Goal: Task Accomplishment & Management: Complete application form

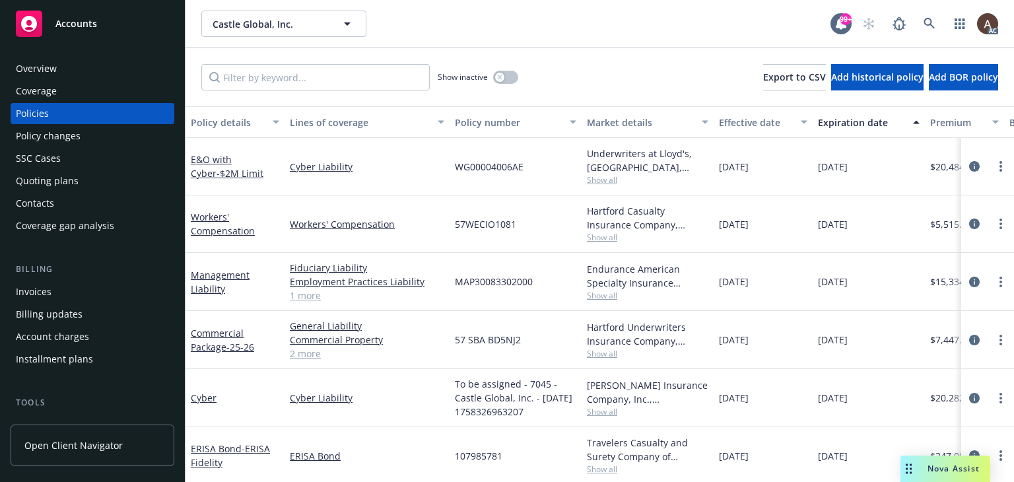
click at [59, 135] on div "Policy changes" at bounding box center [48, 135] width 65 height 21
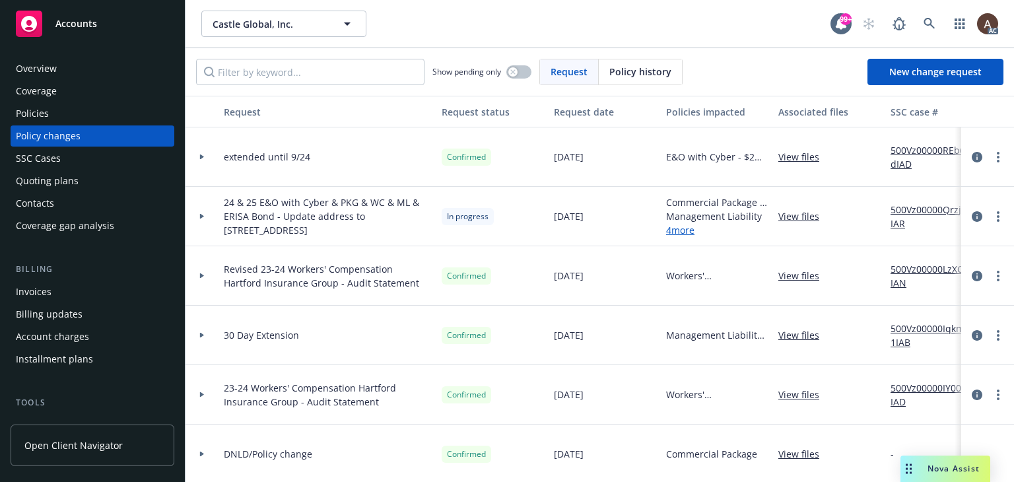
click at [202, 216] on icon at bounding box center [202, 216] width 4 height 5
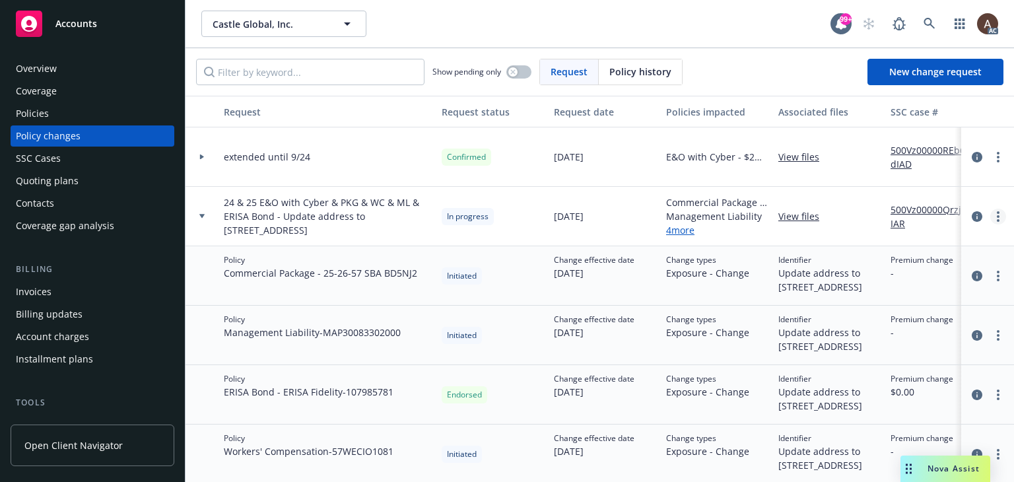
click at [990, 216] on link "more" at bounding box center [998, 217] width 16 height 16
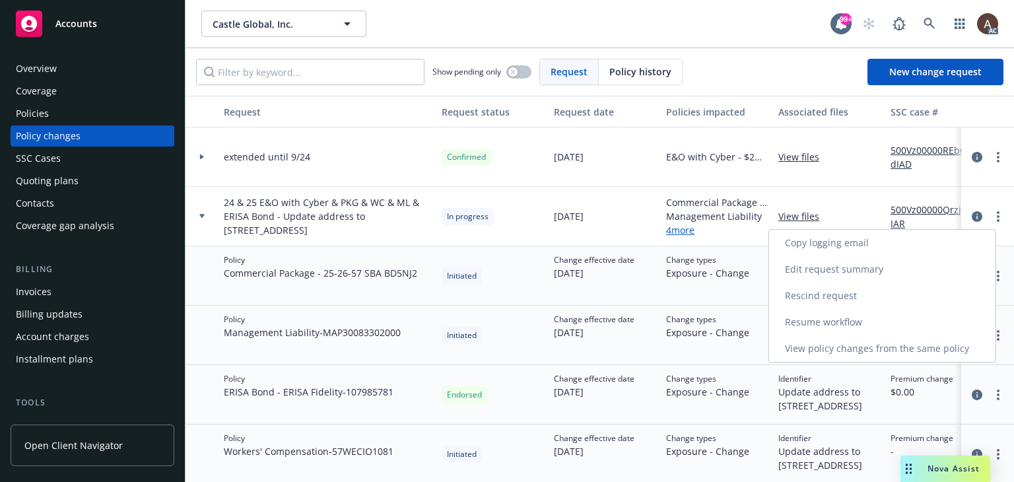
click at [837, 319] on link "Resume workflow" at bounding box center [882, 322] width 226 height 26
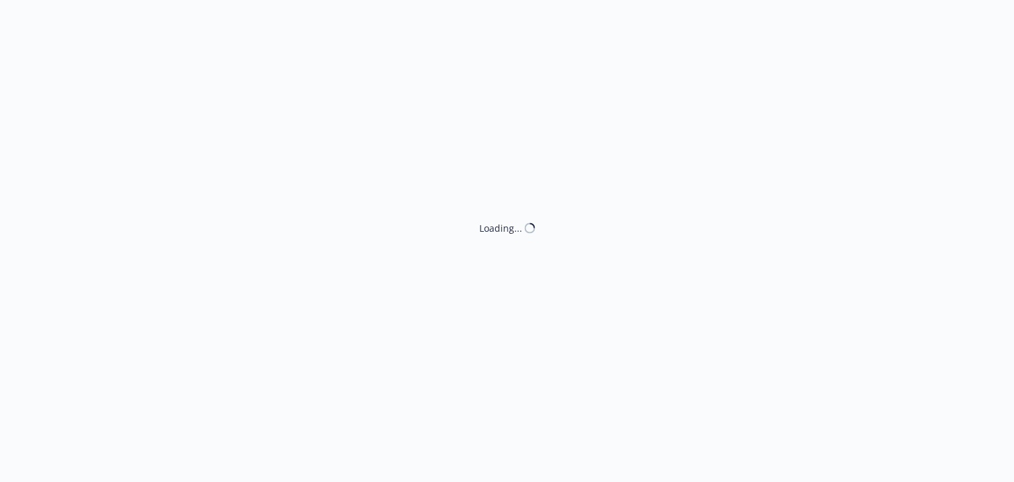
select select "ACCEPTED"
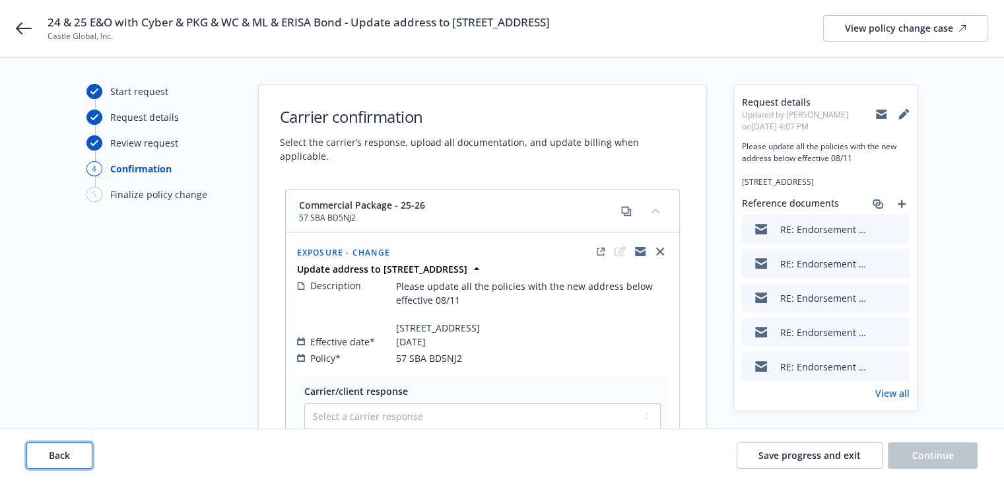
click at [68, 455] on span "Back" at bounding box center [59, 455] width 21 height 13
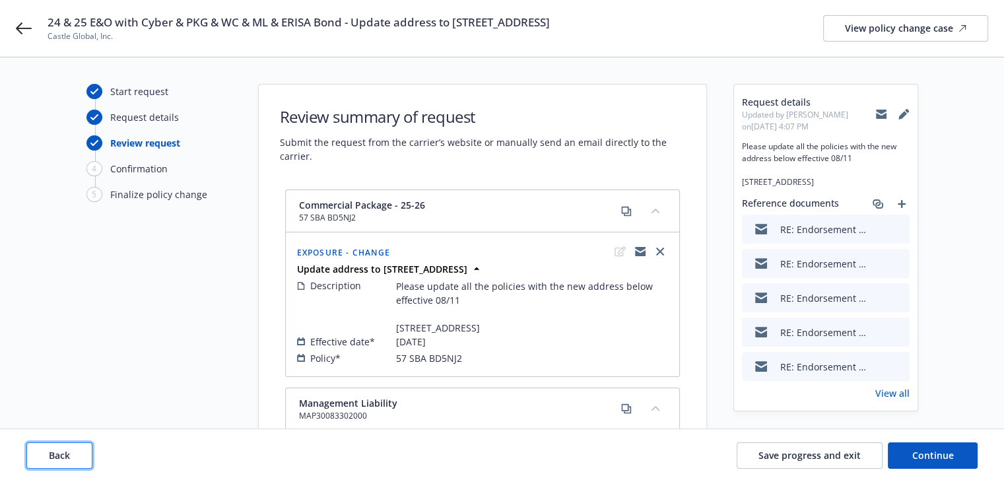
click at [68, 455] on span "Back" at bounding box center [59, 455] width 21 height 13
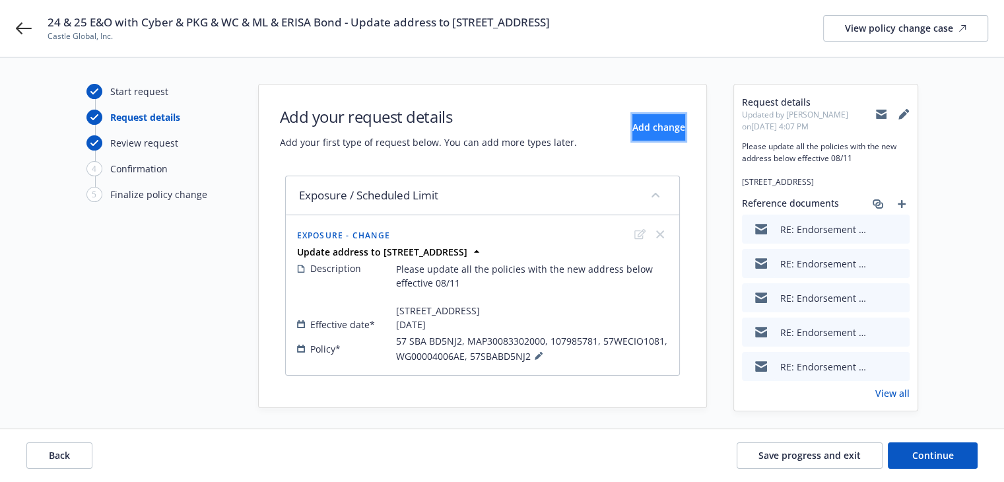
click at [632, 134] on button "Add change" at bounding box center [658, 127] width 53 height 26
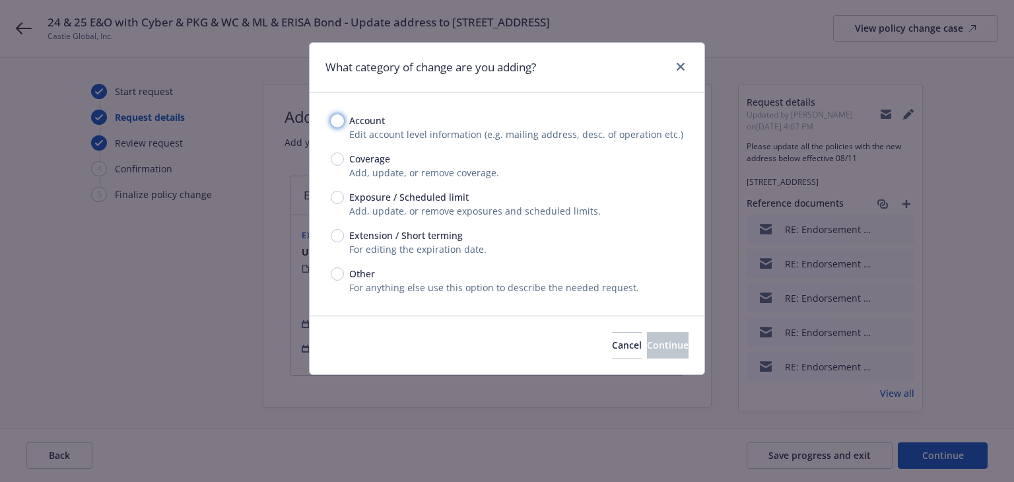
click at [337, 125] on input "Account" at bounding box center [337, 120] width 13 height 13
radio input "true"
click at [647, 339] on span "Continue" at bounding box center [668, 345] width 42 height 13
select select "US"
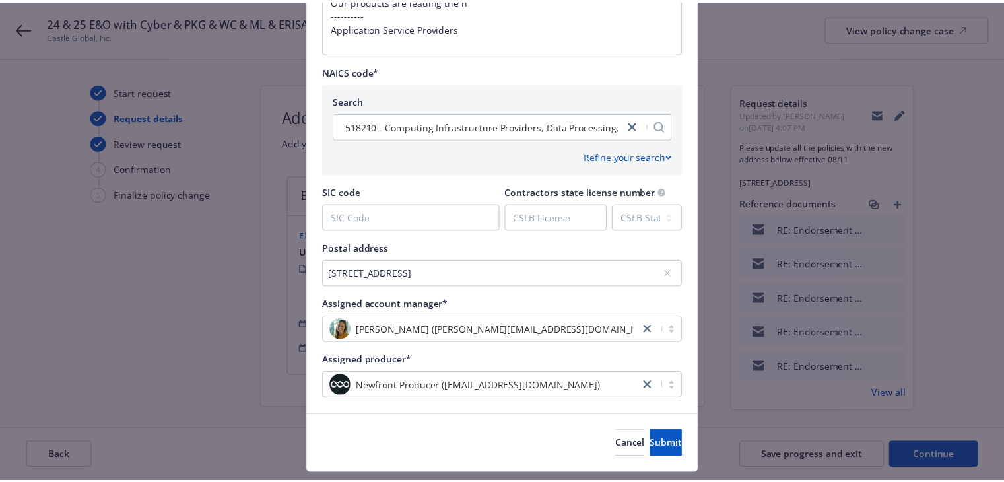
scroll to position [595, 0]
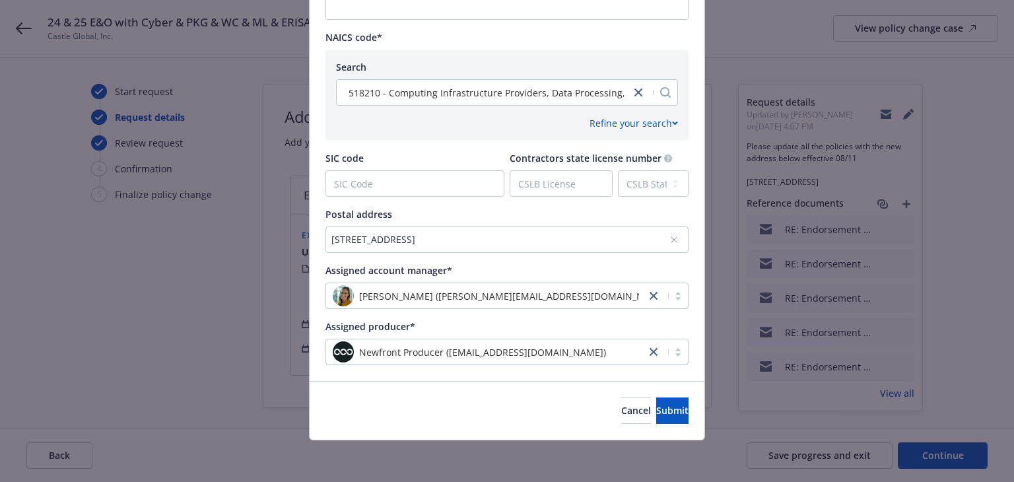
click at [552, 240] on div "[STREET_ADDRESS]" at bounding box center [500, 239] width 338 height 14
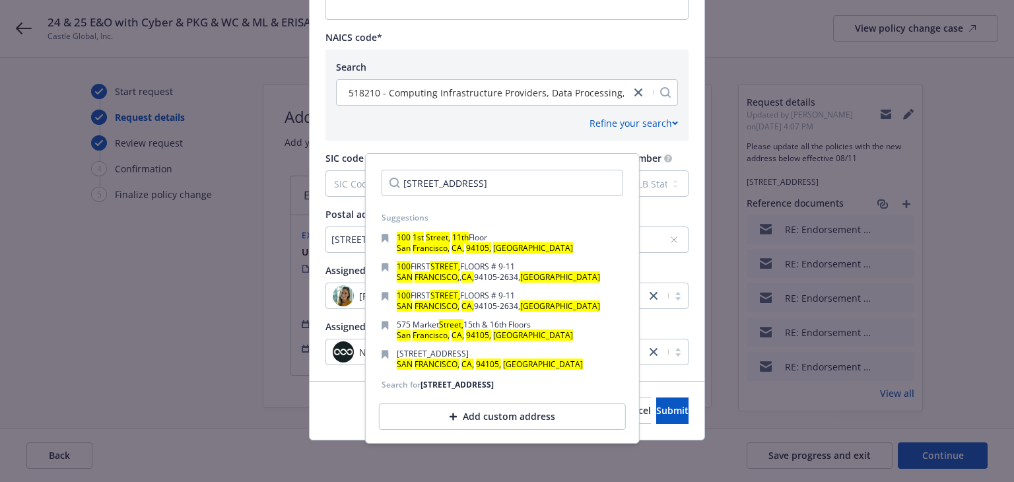
click at [467, 430] on div "Add custom address" at bounding box center [502, 416] width 247 height 26
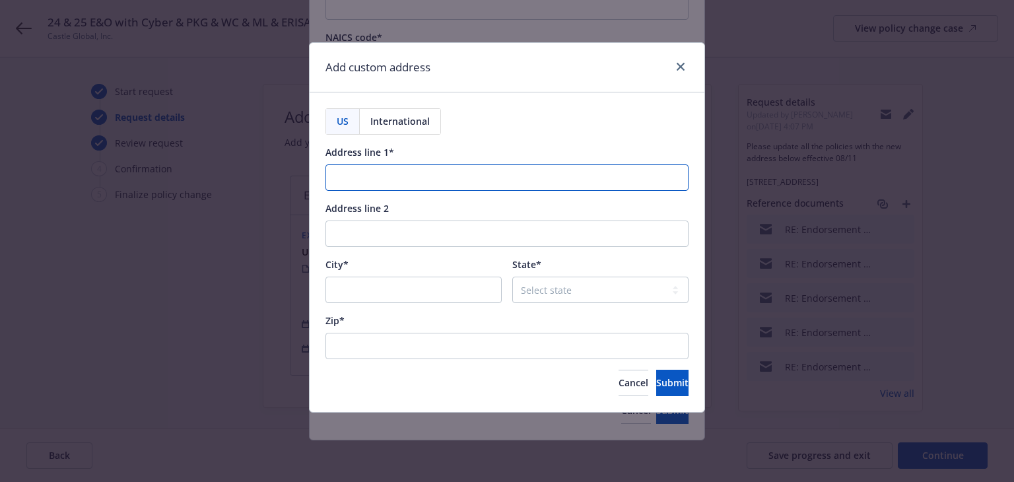
click at [357, 174] on input "Address line 1*" at bounding box center [506, 177] width 363 height 26
paste input "[STREET_ADDRESS]"
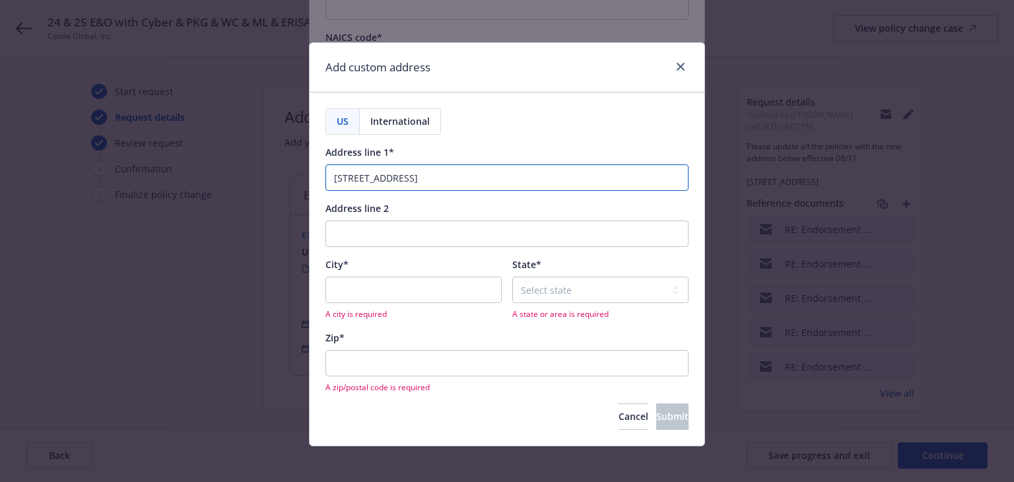
type input "[STREET_ADDRESS]"
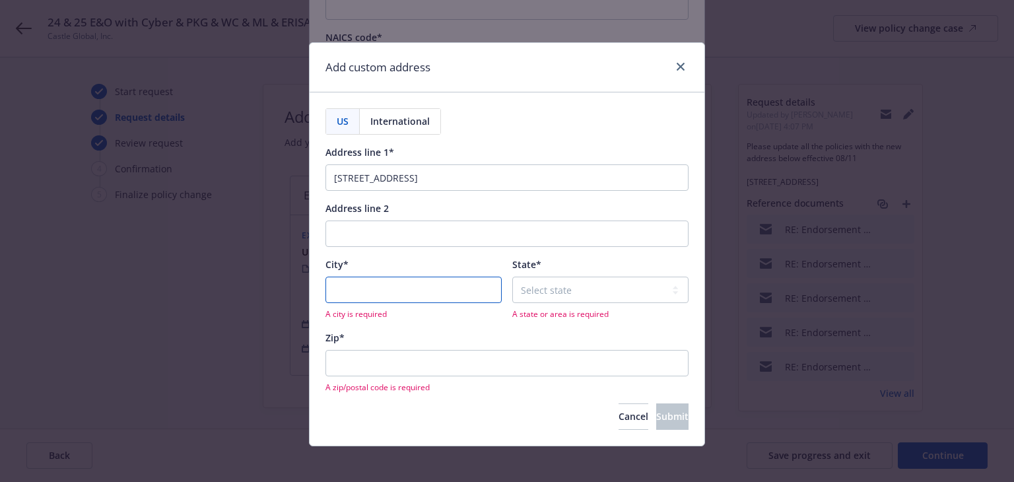
click at [417, 296] on input "City*" at bounding box center [413, 290] width 176 height 26
paste input "[GEOGRAPHIC_DATA]"
type input "[GEOGRAPHIC_DATA]"
click at [544, 286] on select "Select state [US_STATE] [US_STATE] [US_STATE] [US_STATE] [US_STATE] [PERSON_NAM…" at bounding box center [600, 290] width 176 height 26
select select "CA"
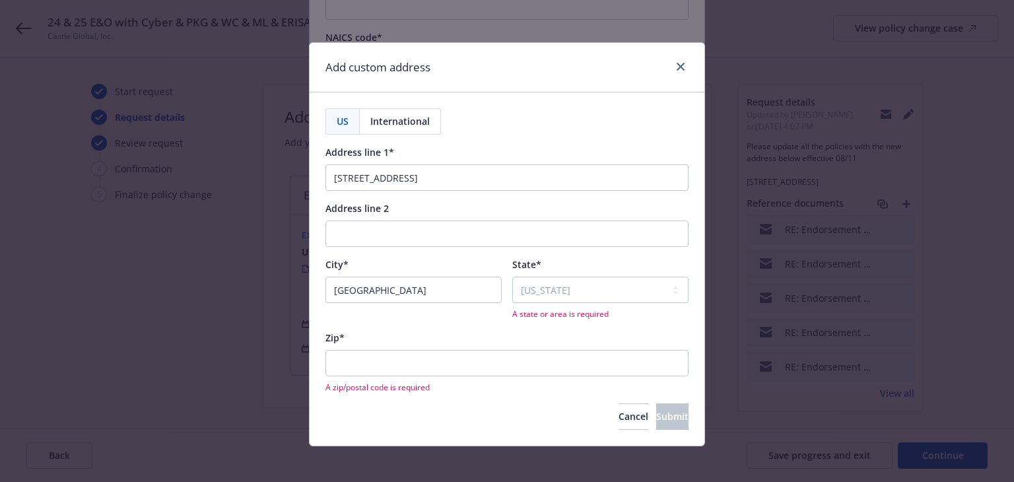
click at [393, 381] on span "A zip/postal code is required" at bounding box center [506, 386] width 363 height 11
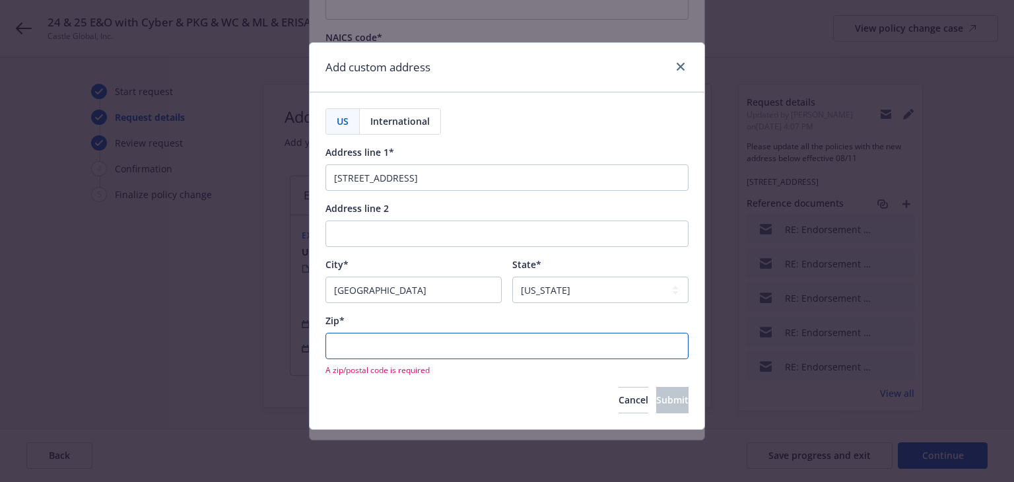
click at [389, 346] on input "Zip*" at bounding box center [506, 346] width 363 height 26
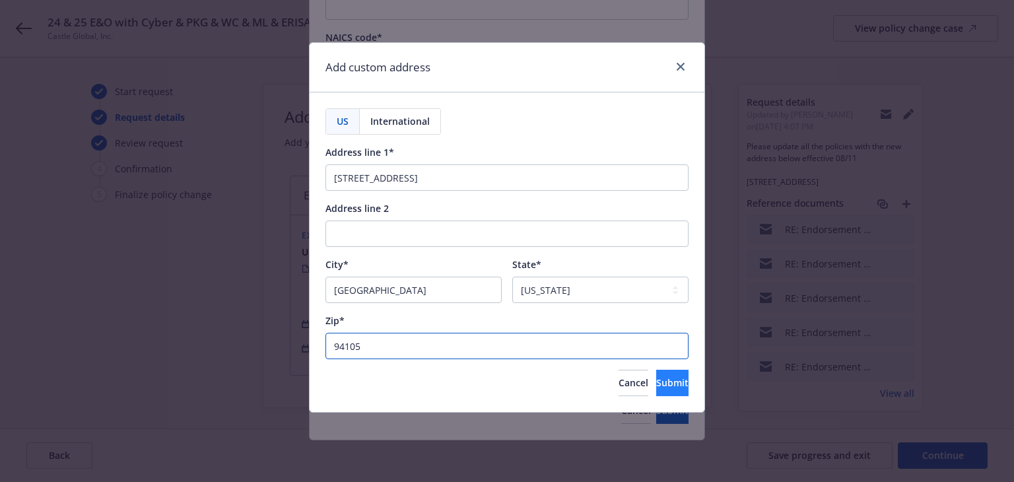
type input "94105"
click at [656, 383] on span "Submit" at bounding box center [672, 382] width 32 height 13
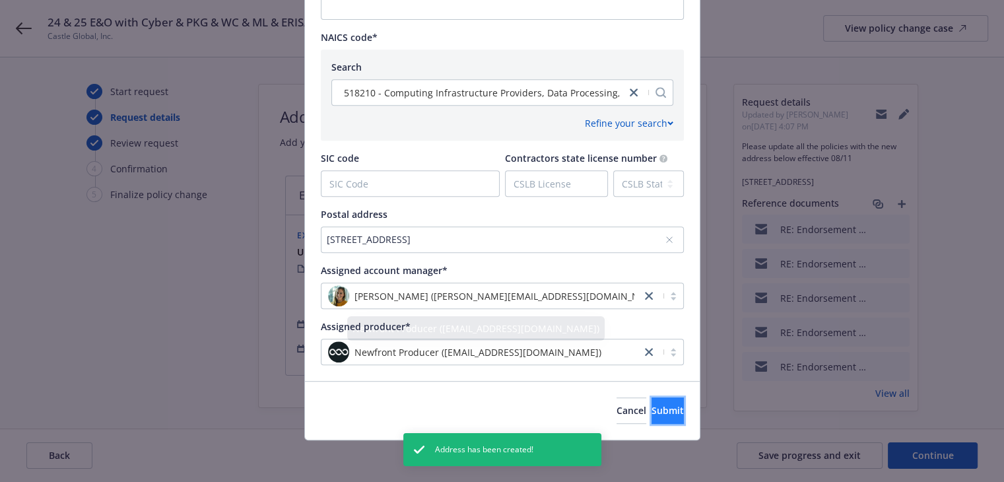
click at [651, 409] on span "Submit" at bounding box center [667, 410] width 32 height 13
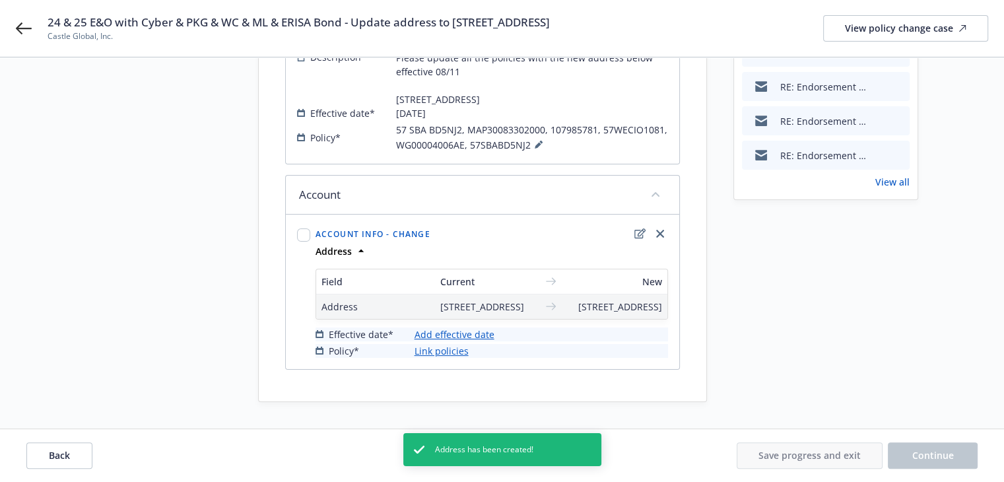
scroll to position [250, 0]
click at [465, 331] on link "Add effective date" at bounding box center [454, 334] width 80 height 14
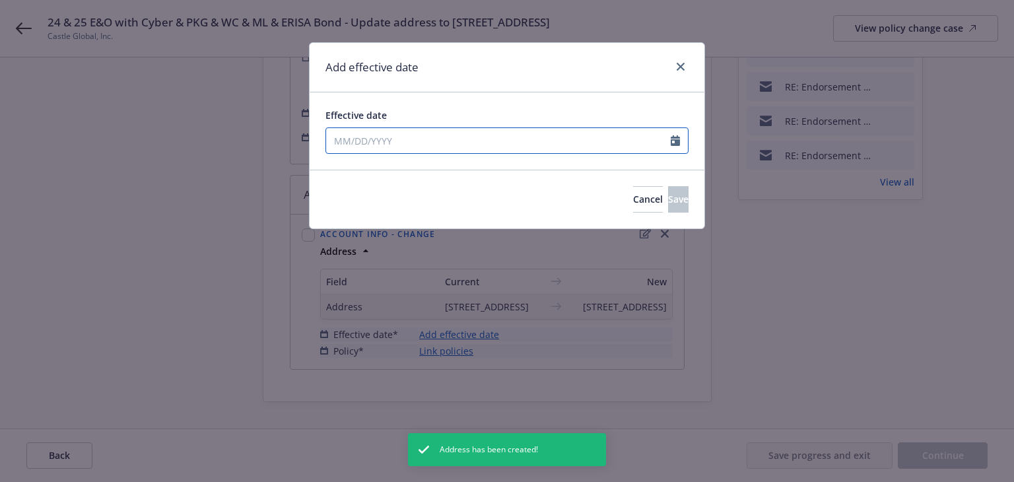
click at [454, 145] on input "Effective date" at bounding box center [498, 140] width 344 height 25
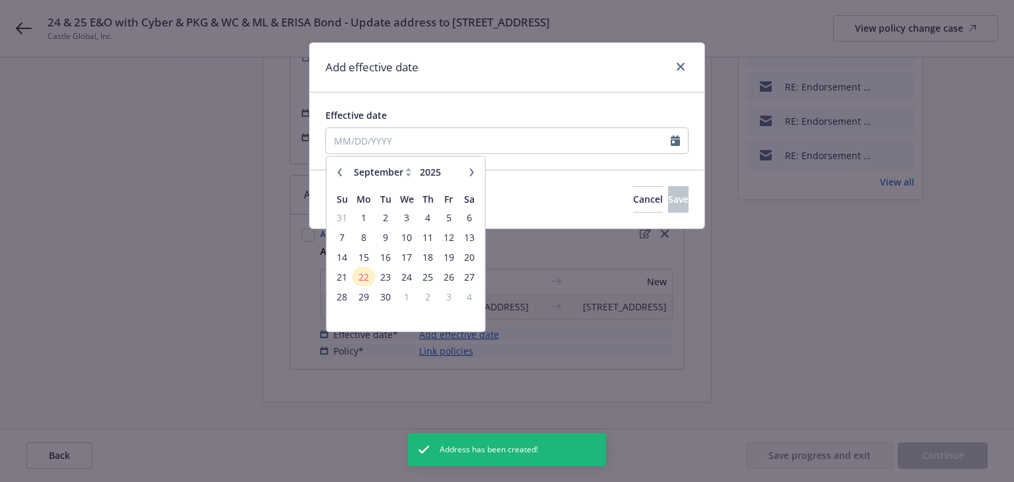
click at [330, 176] on div "January February March April May June July August September October November [D…" at bounding box center [406, 243] width 158 height 175
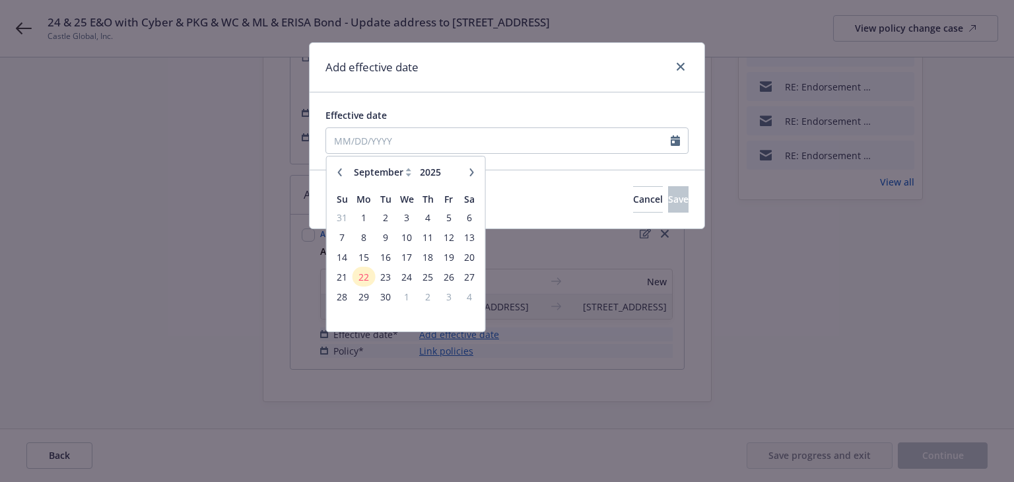
click at [338, 173] on icon "button" at bounding box center [340, 172] width 8 height 8
select select "8"
click at [368, 256] on span "11" at bounding box center [364, 257] width 20 height 16
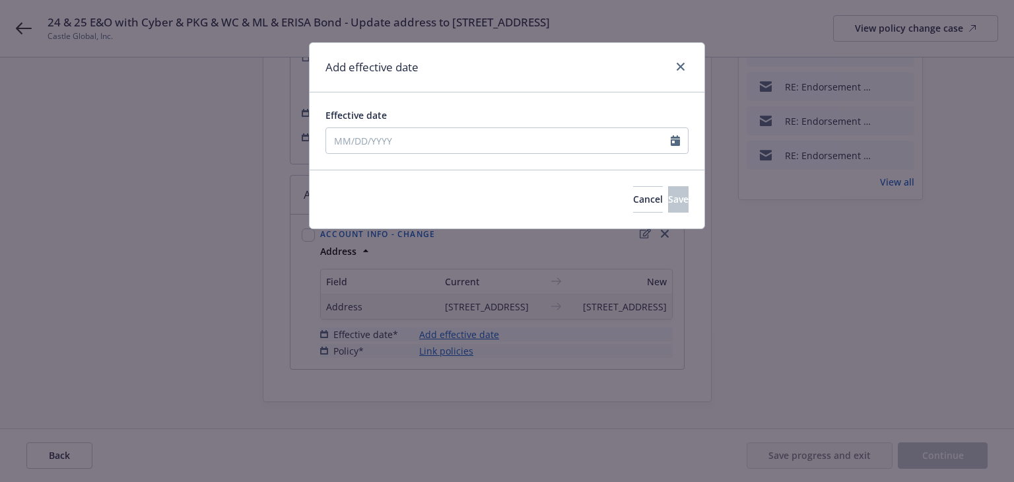
type input "[DATE]"
drag, startPoint x: 684, startPoint y: 195, endPoint x: 678, endPoint y: 198, distance: 6.8
click at [684, 194] on button "Save" at bounding box center [678, 199] width 20 height 26
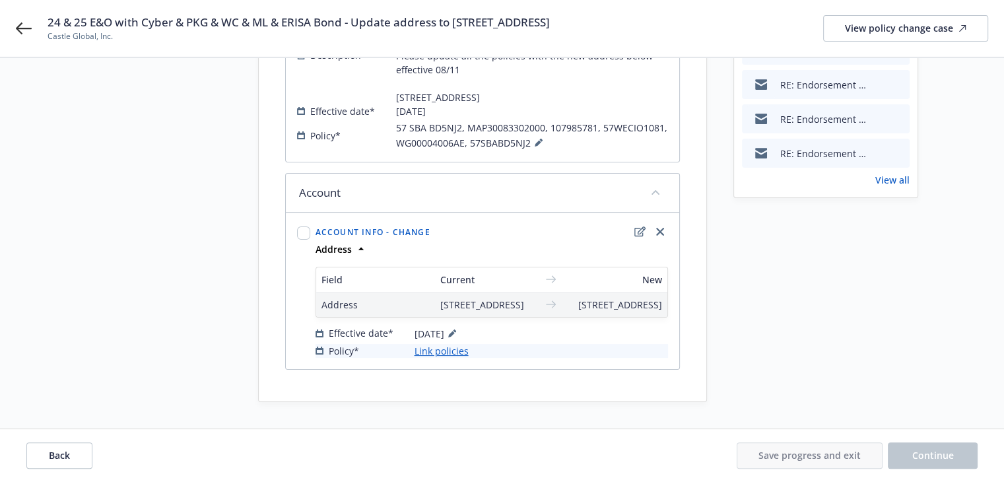
click at [443, 352] on link "Link policies" at bounding box center [441, 351] width 54 height 14
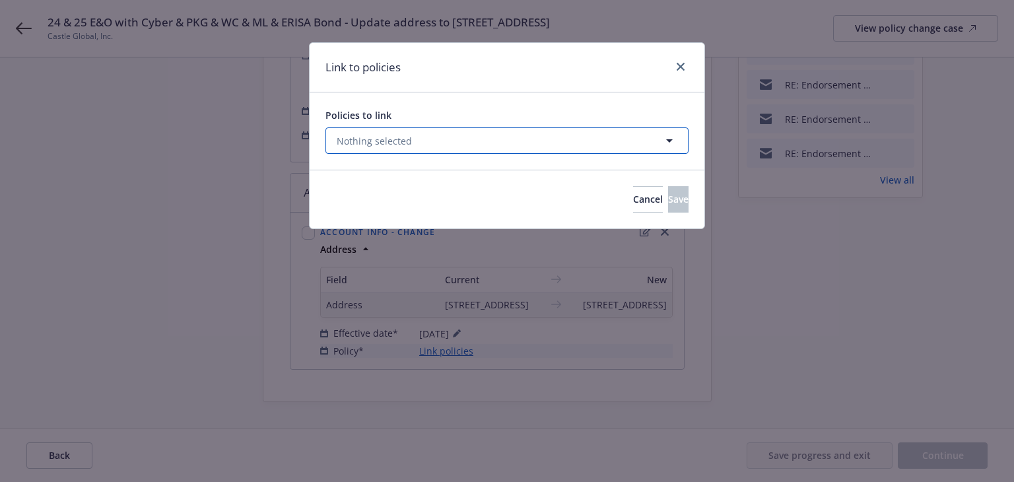
click at [429, 134] on button "Nothing selected" at bounding box center [506, 140] width 363 height 26
select select "ACTIVE"
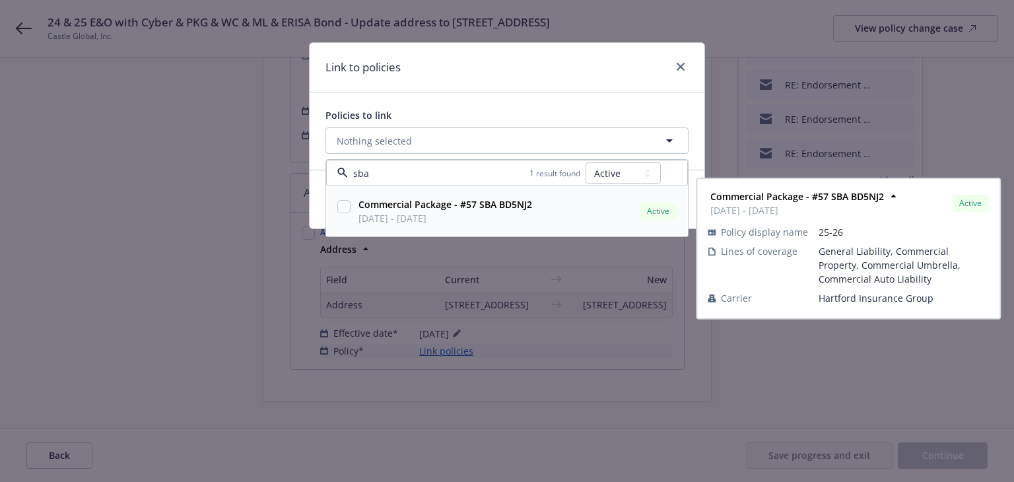
type input "sba"
click at [616, 175] on select "All Active Upcoming Expired Cancelled" at bounding box center [622, 172] width 75 height 21
select select "EXPIRED"
click at [586, 162] on select "All Active Upcoming Expired Cancelled" at bounding box center [622, 172] width 75 height 21
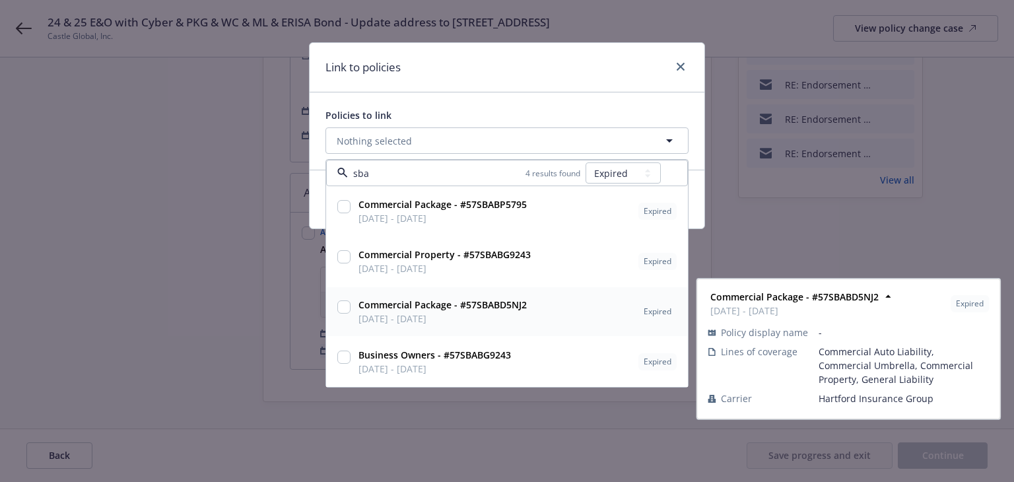
click at [505, 323] on span "[DATE] - [DATE]" at bounding box center [442, 319] width 168 height 14
checkbox input "true"
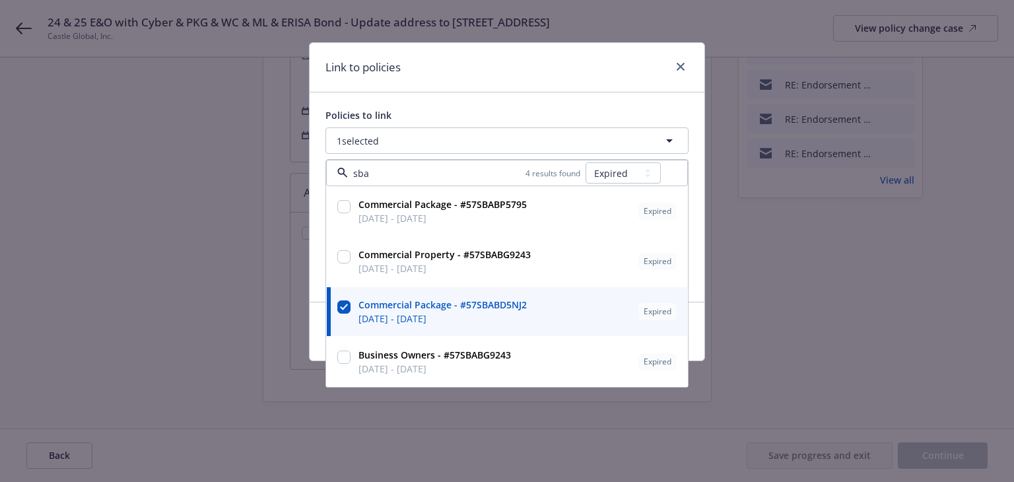
click at [520, 70] on div "Link to policies" at bounding box center [507, 67] width 395 height 49
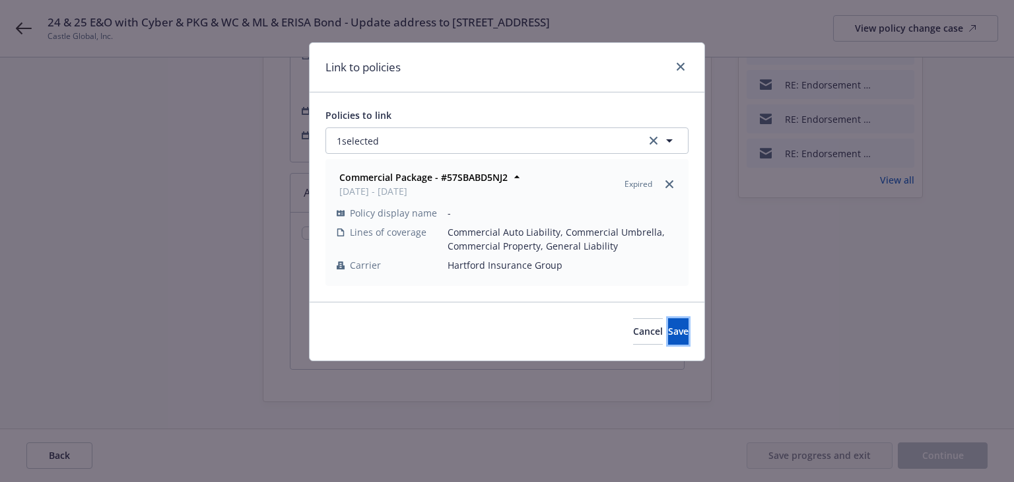
click at [668, 325] on button "Save" at bounding box center [678, 331] width 20 height 26
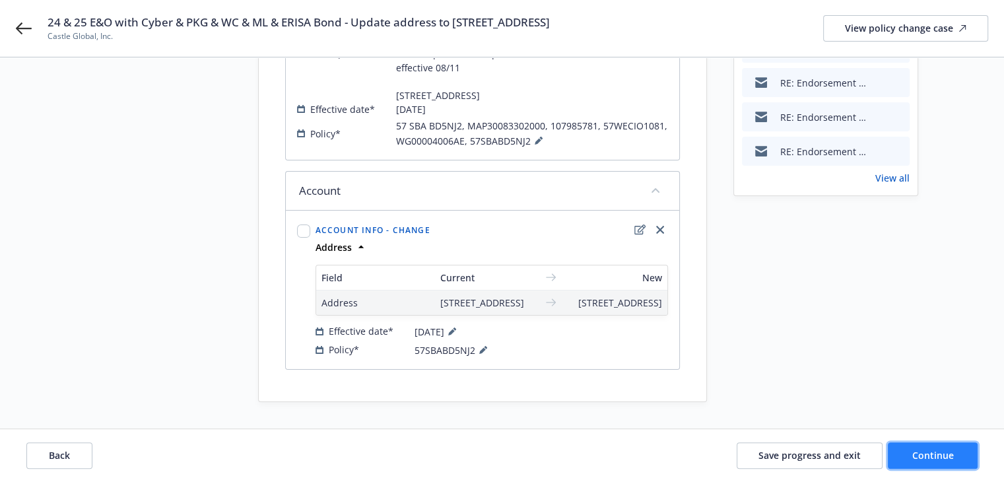
click at [915, 449] on span "Continue" at bounding box center [933, 455] width 42 height 13
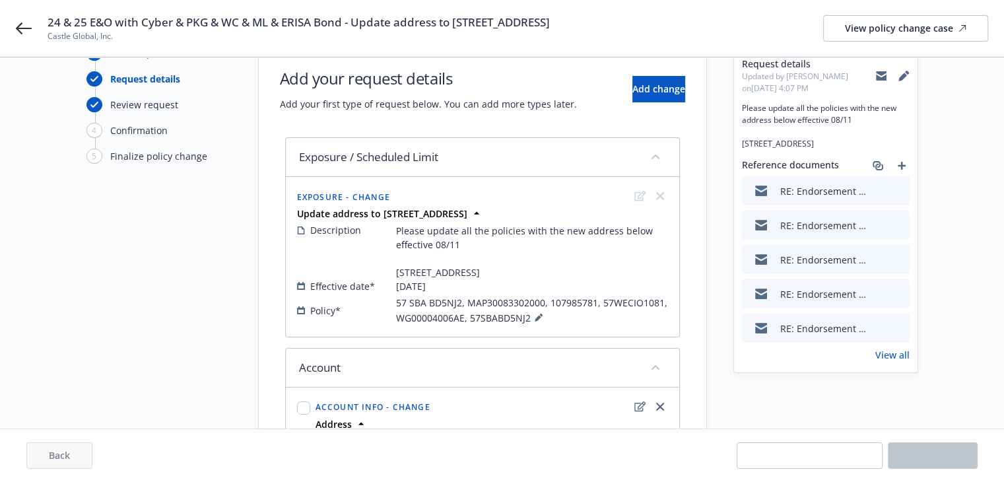
scroll to position [0, 0]
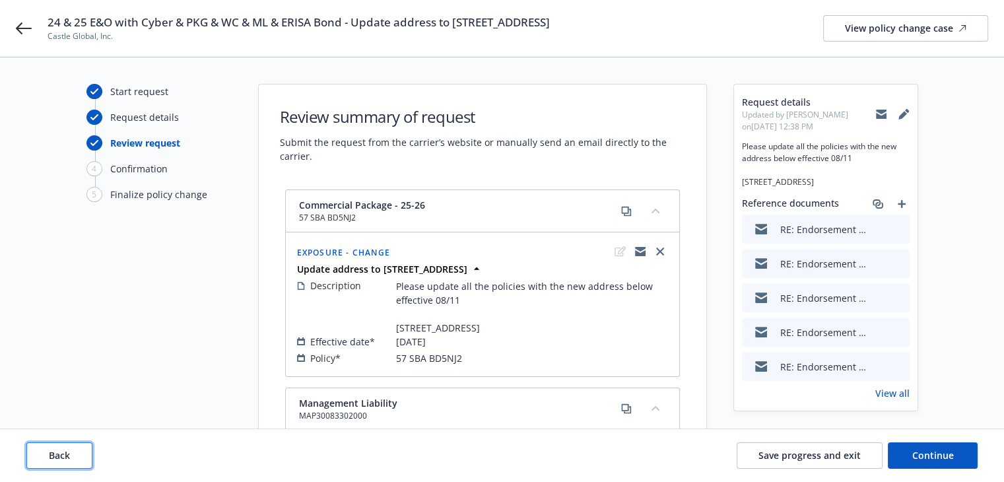
click at [81, 451] on button "Back" at bounding box center [59, 455] width 66 height 26
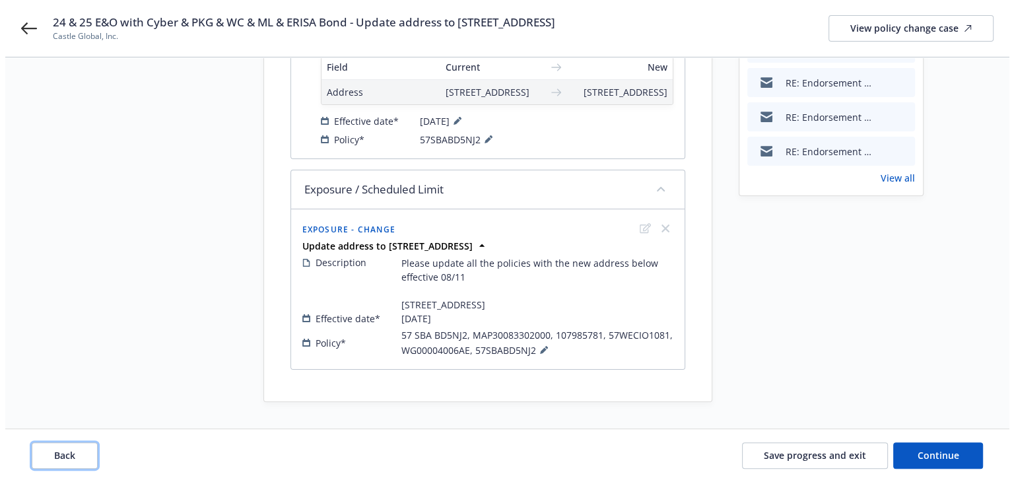
scroll to position [254, 0]
click at [535, 349] on icon at bounding box center [539, 350] width 8 height 8
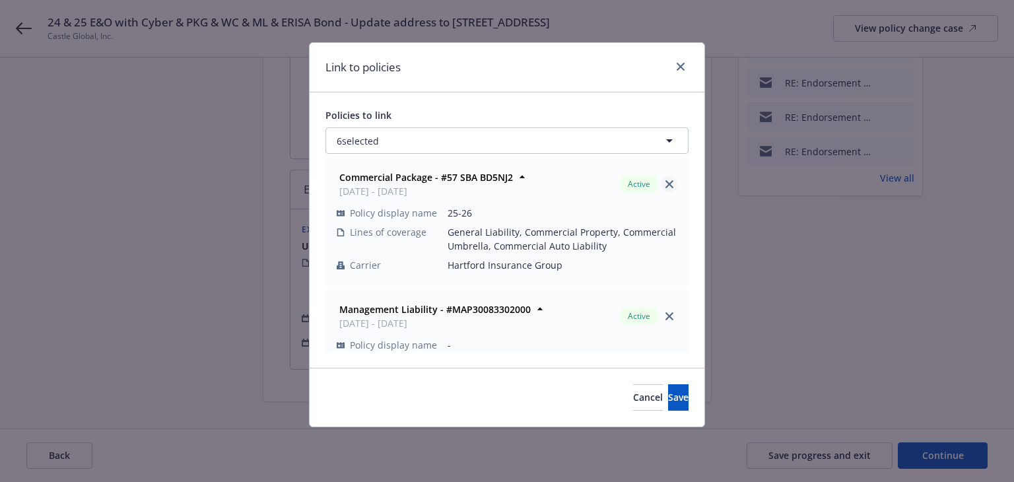
click at [665, 181] on icon "close" at bounding box center [669, 184] width 8 height 8
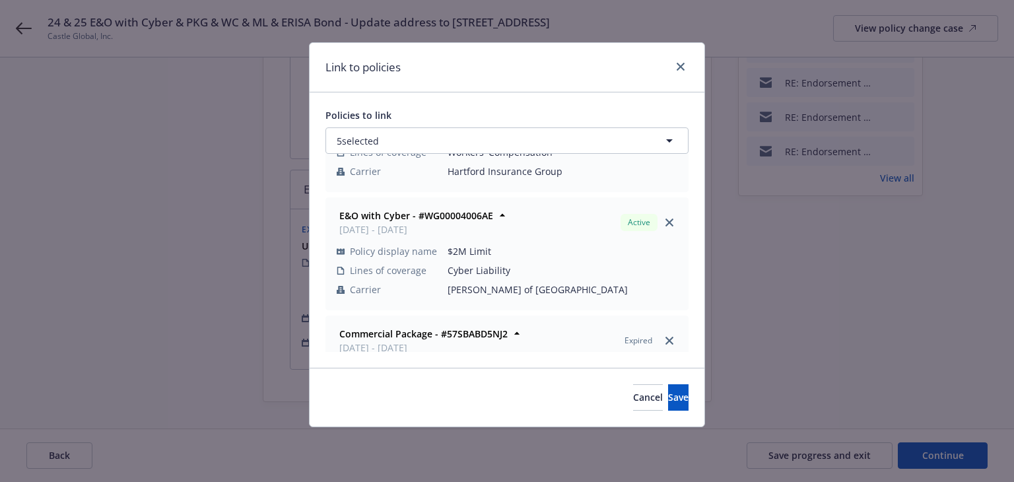
scroll to position [419, 0]
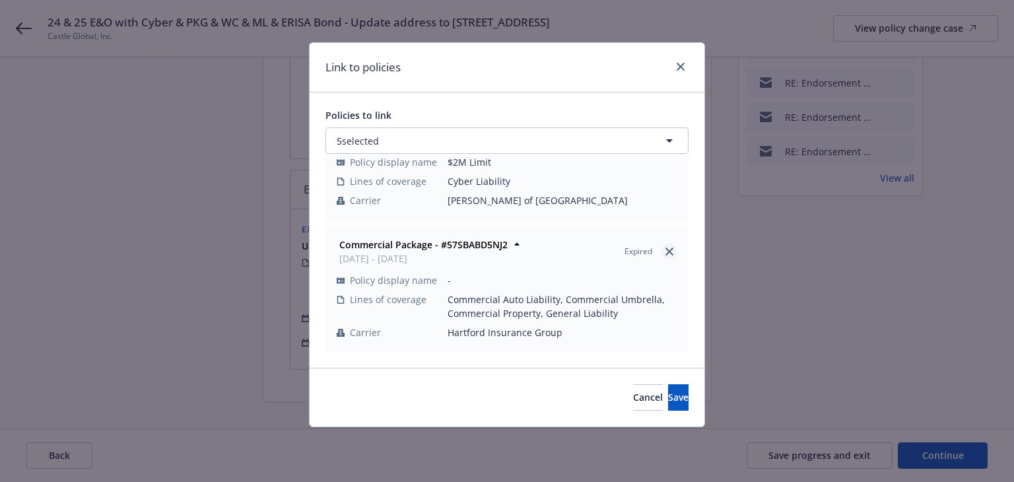
click at [665, 250] on icon "close" at bounding box center [669, 251] width 8 height 8
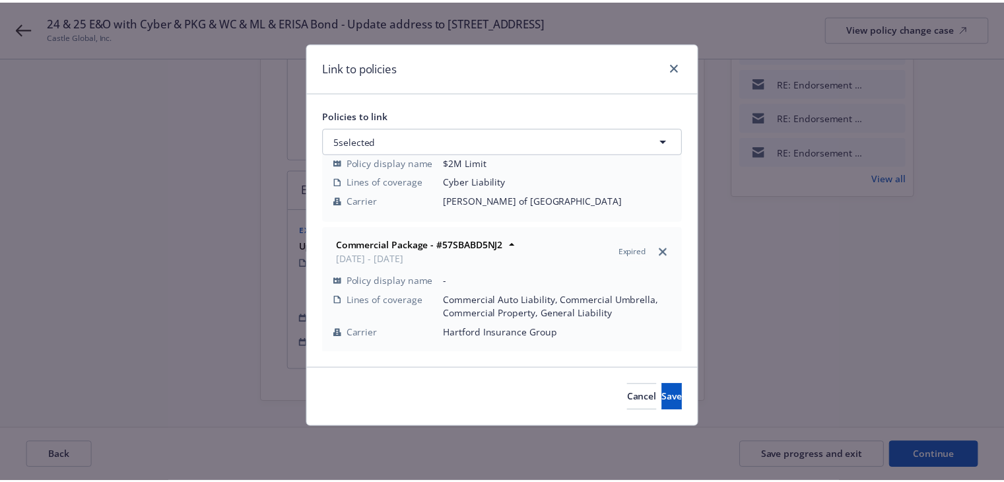
scroll to position [287, 0]
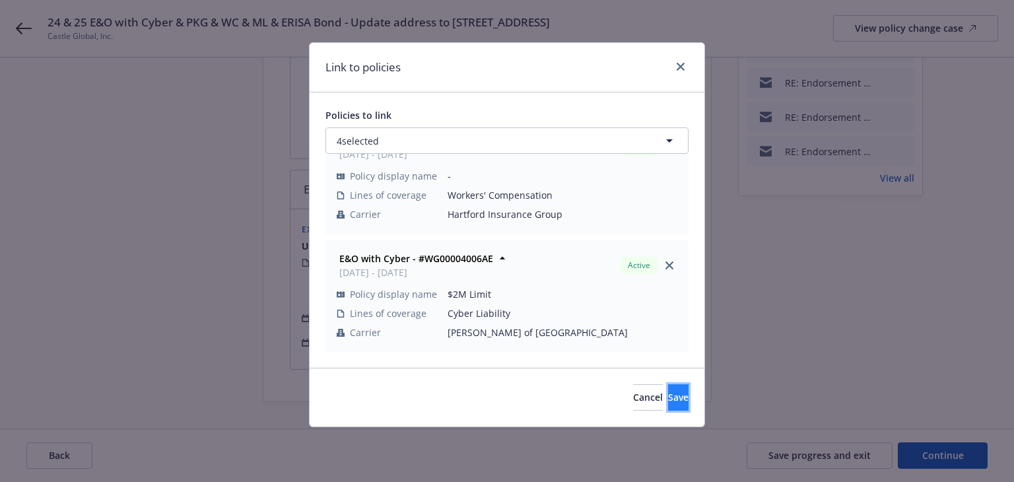
click at [668, 399] on span "Save" at bounding box center [678, 397] width 20 height 13
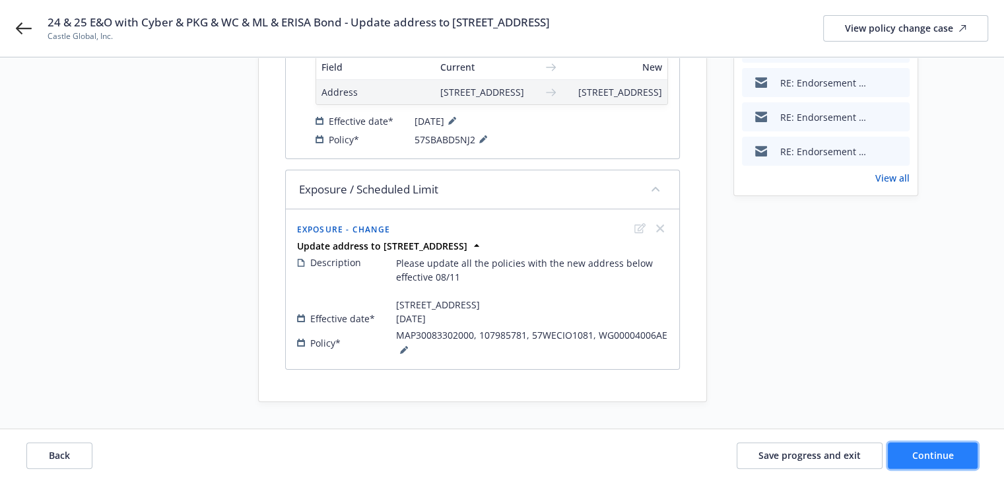
click at [917, 450] on span "Continue" at bounding box center [933, 455] width 42 height 13
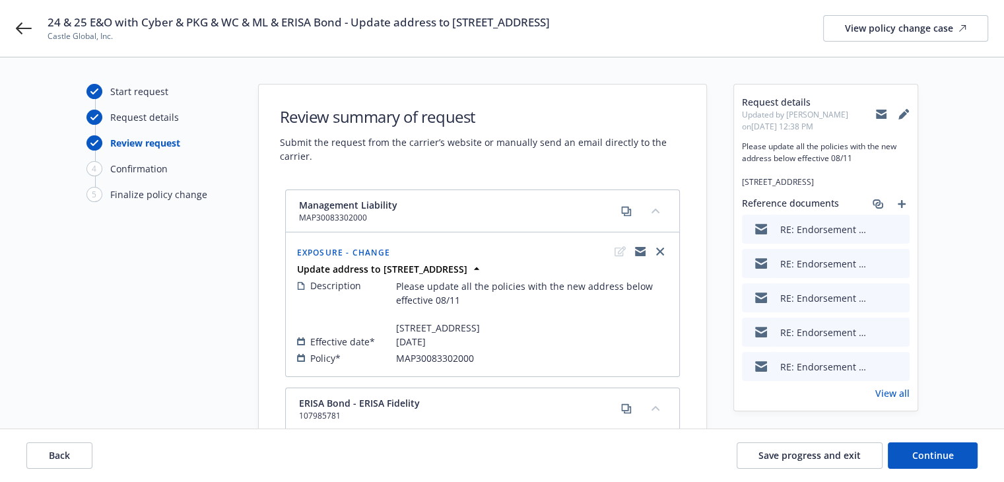
scroll to position [198, 0]
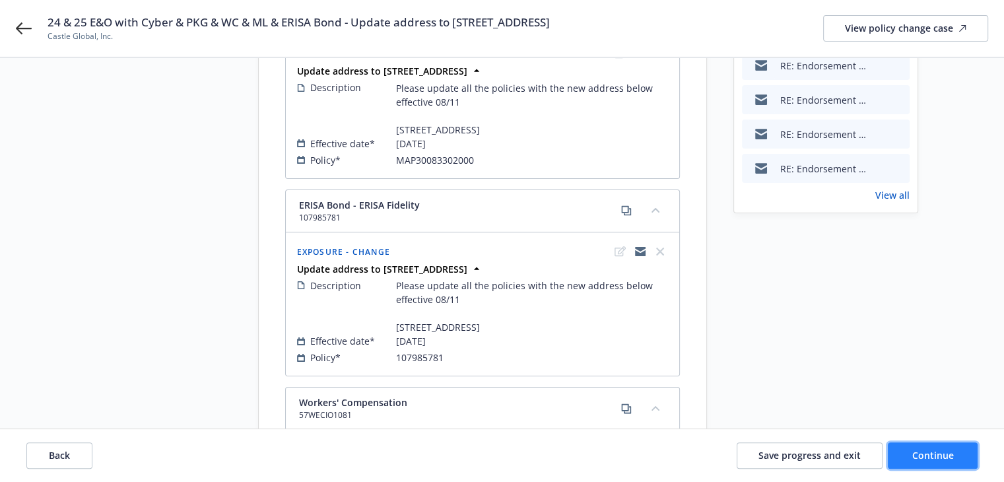
click at [925, 452] on span "Continue" at bounding box center [933, 455] width 42 height 13
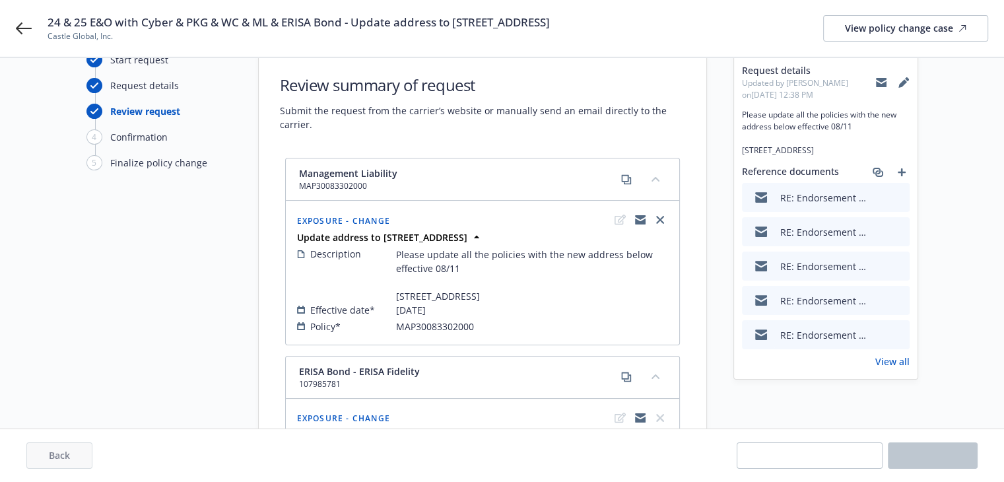
scroll to position [0, 0]
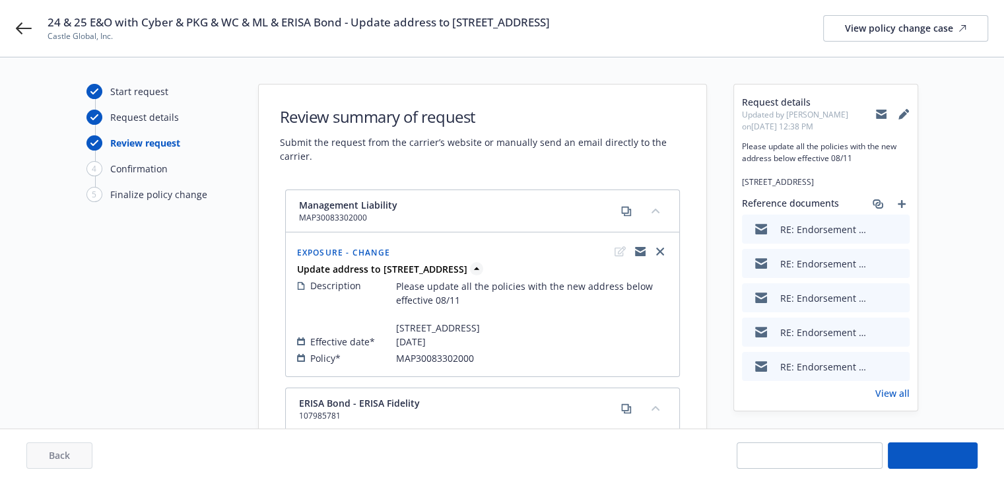
select select "ACCEPTED"
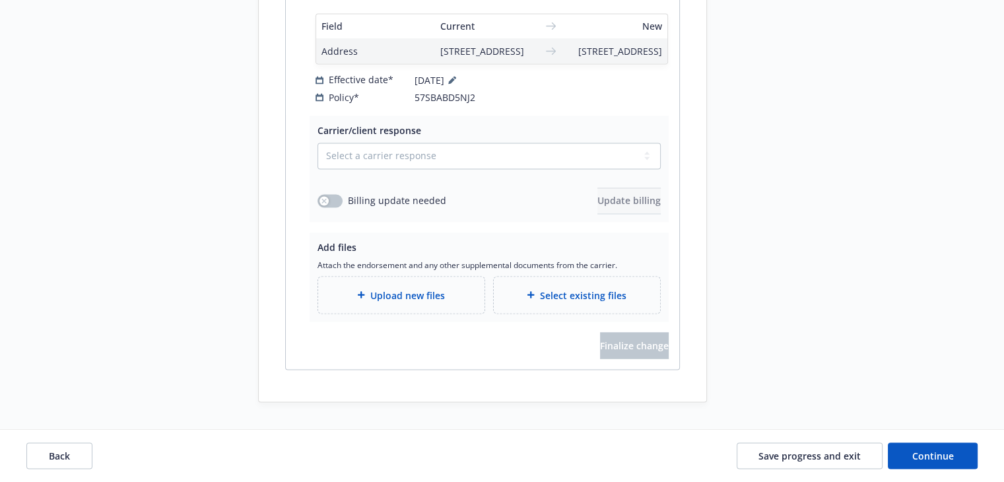
scroll to position [2289, 0]
click at [375, 163] on select "Select a carrier response Accepted Accepted with revision No endorsement needed…" at bounding box center [488, 156] width 343 height 26
select select "ACCEPTED"
click at [317, 143] on select "Select a carrier response Accepted Accepted with revision No endorsement needed…" at bounding box center [488, 156] width 343 height 26
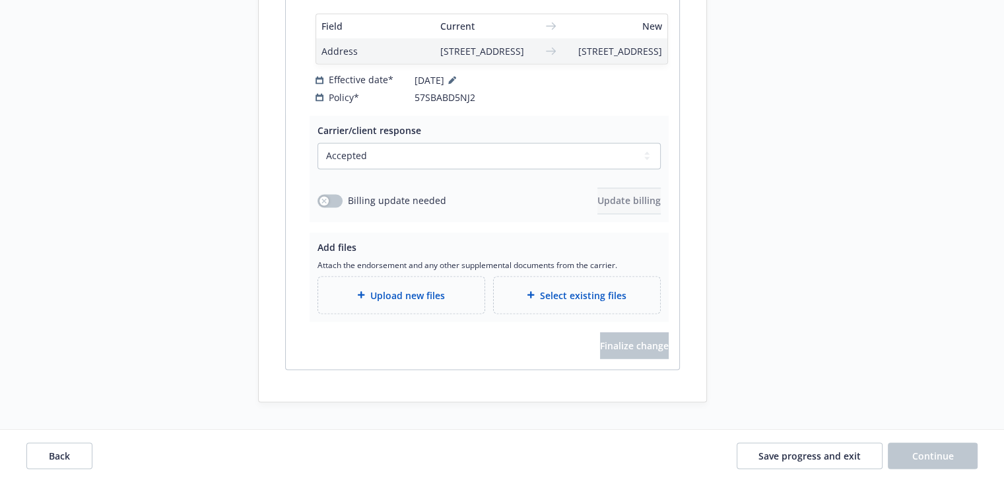
click at [378, 292] on span "Upload new files" at bounding box center [407, 295] width 75 height 14
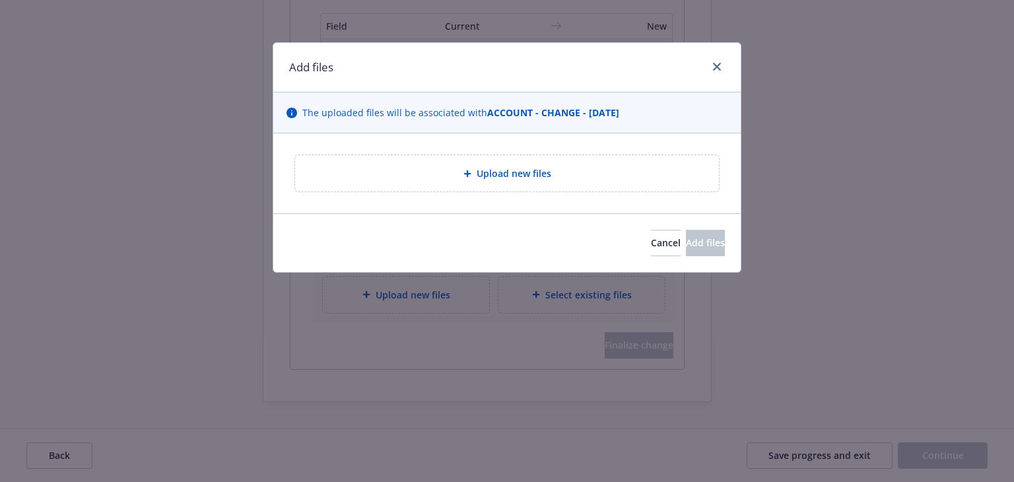
click at [426, 188] on div "Upload new files" at bounding box center [507, 173] width 424 height 36
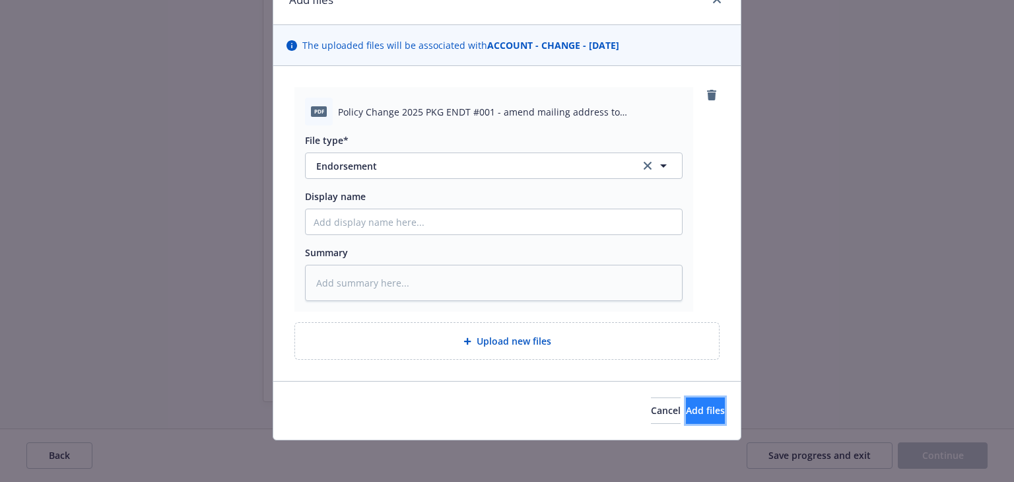
click at [686, 412] on span "Add files" at bounding box center [705, 410] width 39 height 13
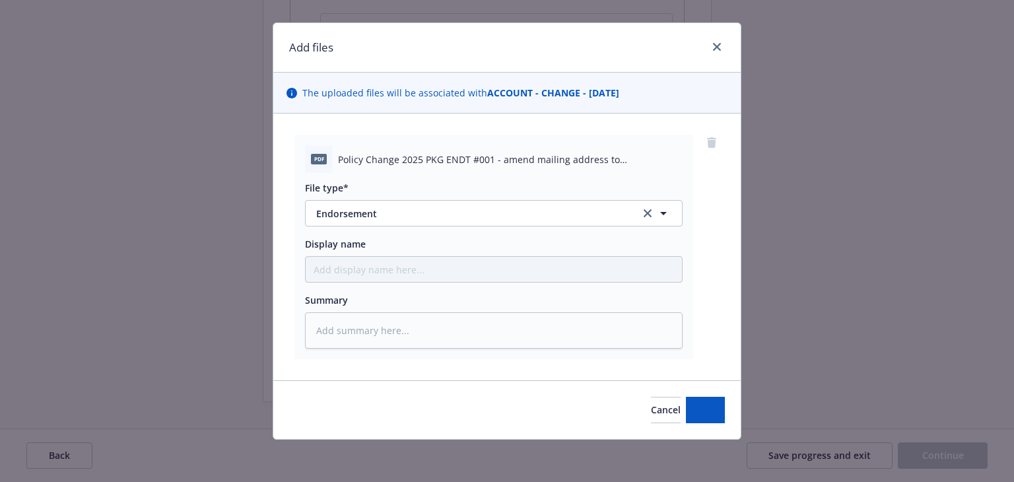
scroll to position [19, 0]
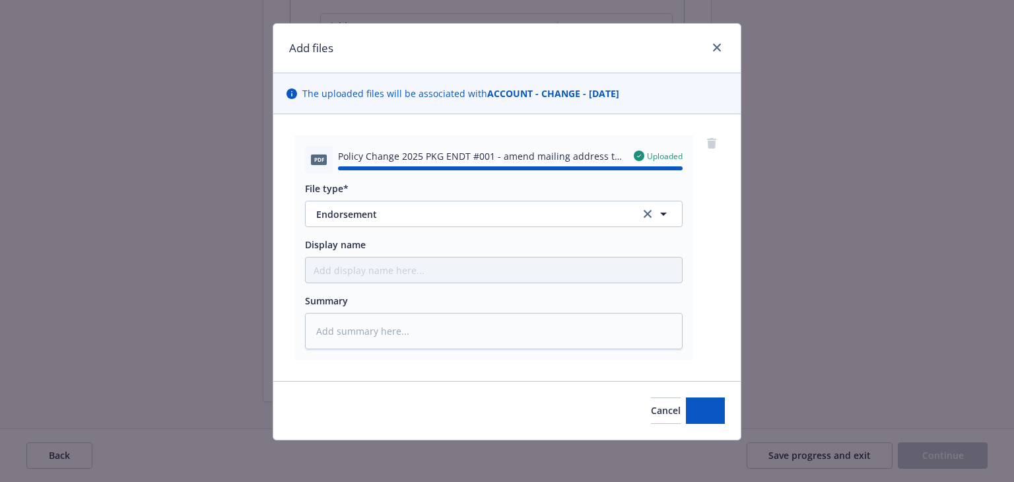
type textarea "x"
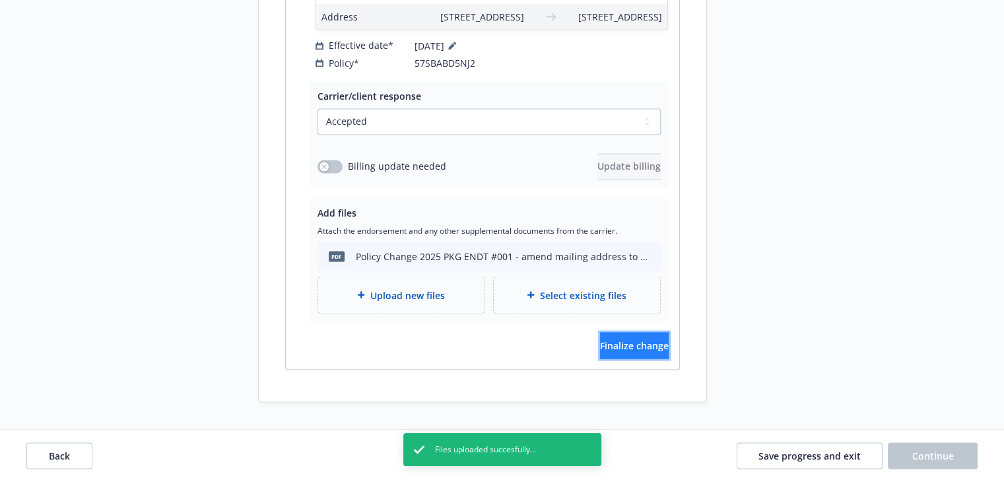
click at [663, 358] on button "Finalize change" at bounding box center [634, 345] width 69 height 26
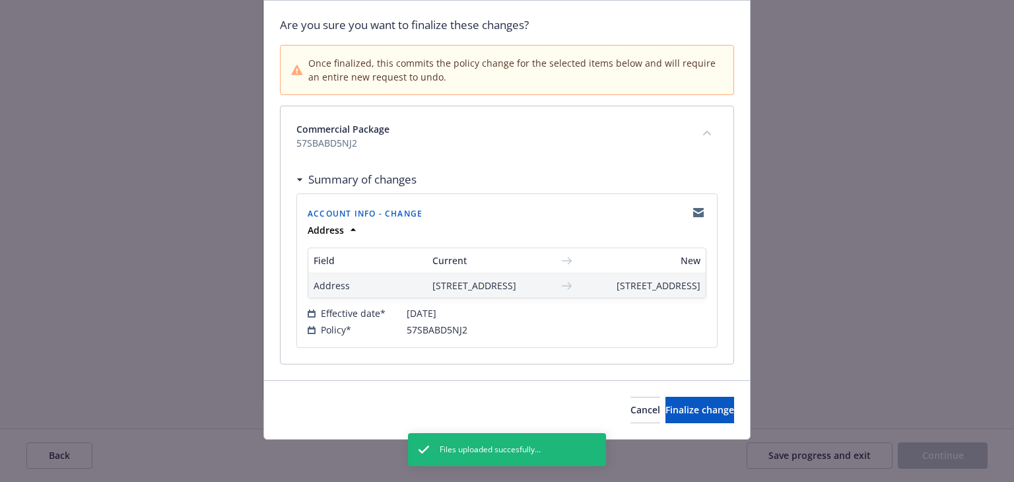
scroll to position [118, 0]
click at [682, 411] on span "Finalize change" at bounding box center [699, 409] width 69 height 13
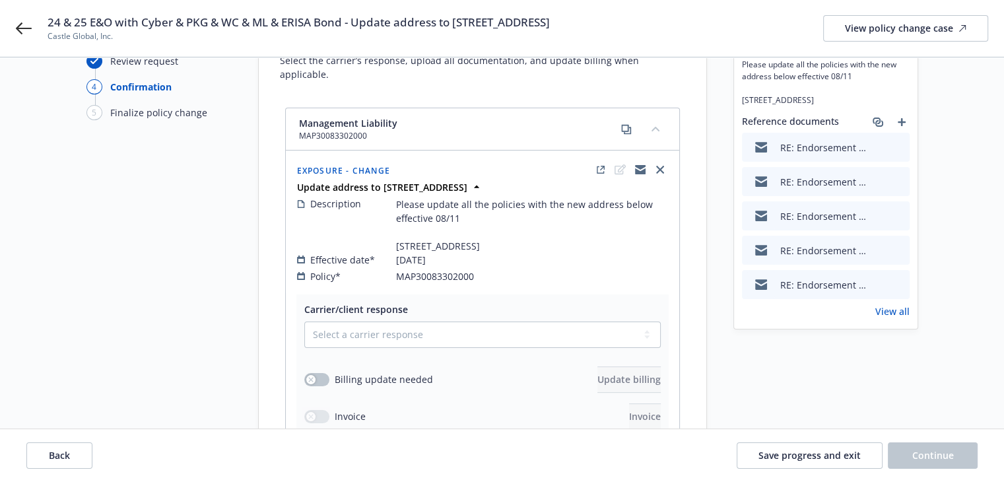
scroll to position [0, 0]
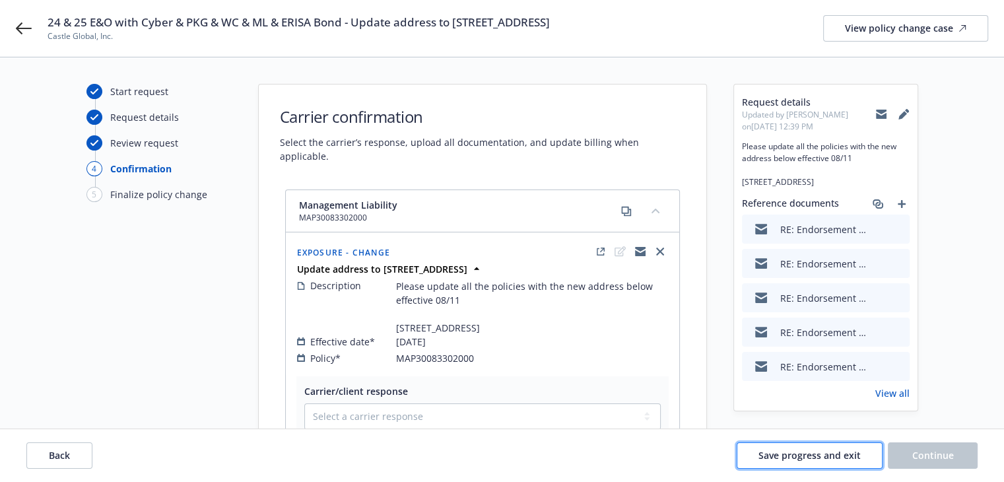
click at [851, 453] on span "Save progress and exit" at bounding box center [809, 455] width 102 height 13
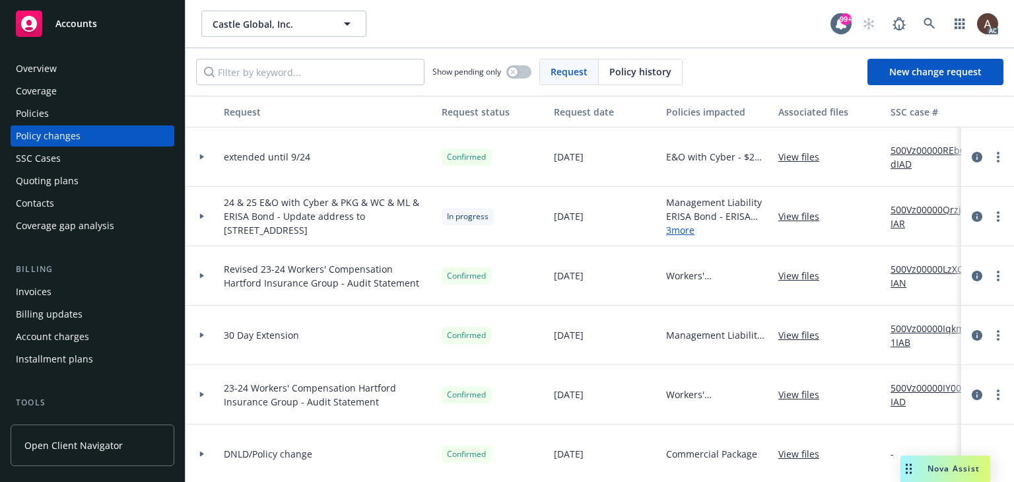
click at [206, 212] on div at bounding box center [201, 216] width 33 height 59
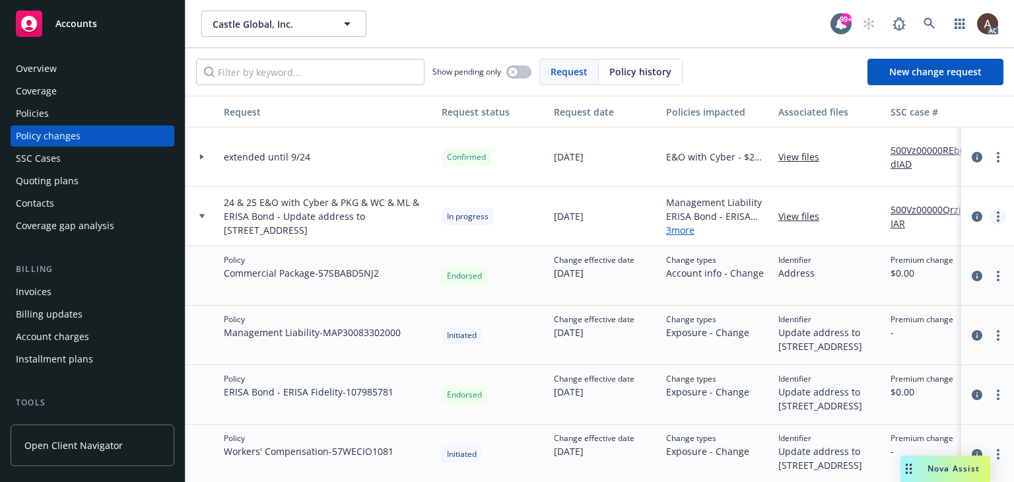
click at [991, 214] on link "more" at bounding box center [998, 217] width 16 height 16
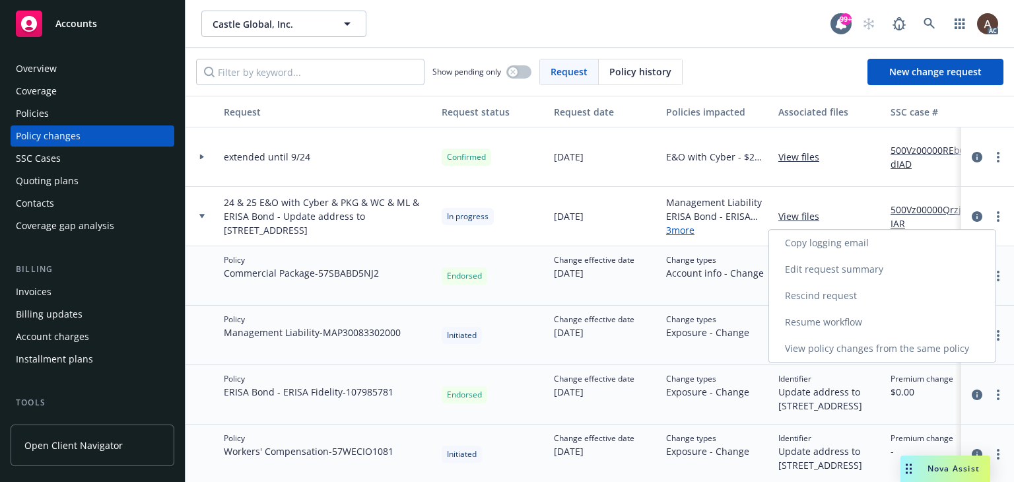
click at [832, 319] on link "Resume workflow" at bounding box center [882, 322] width 226 height 26
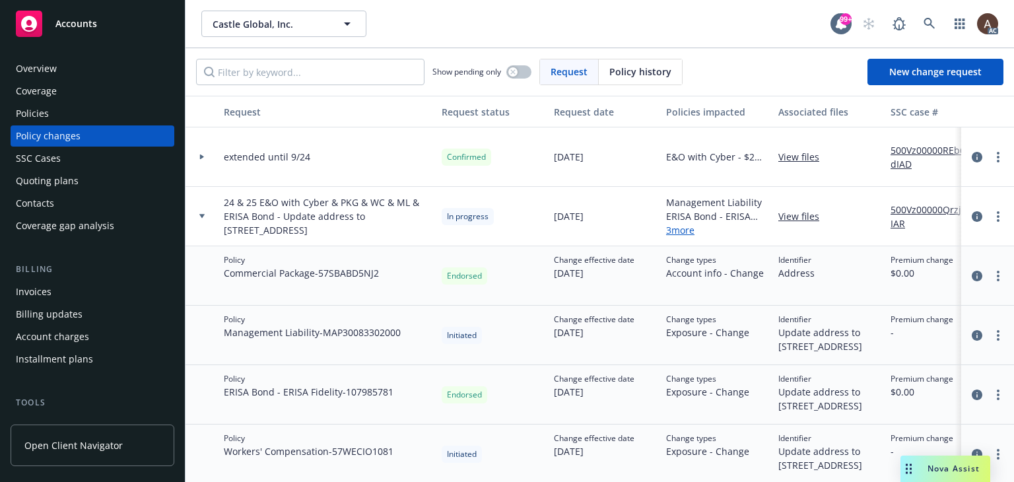
select select "ACCEPTED"
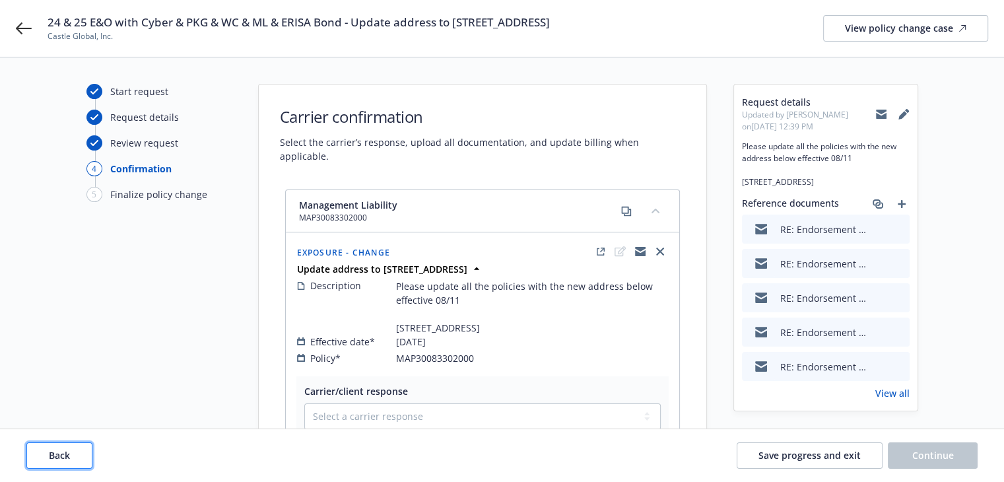
click at [67, 454] on span "Back" at bounding box center [59, 455] width 21 height 13
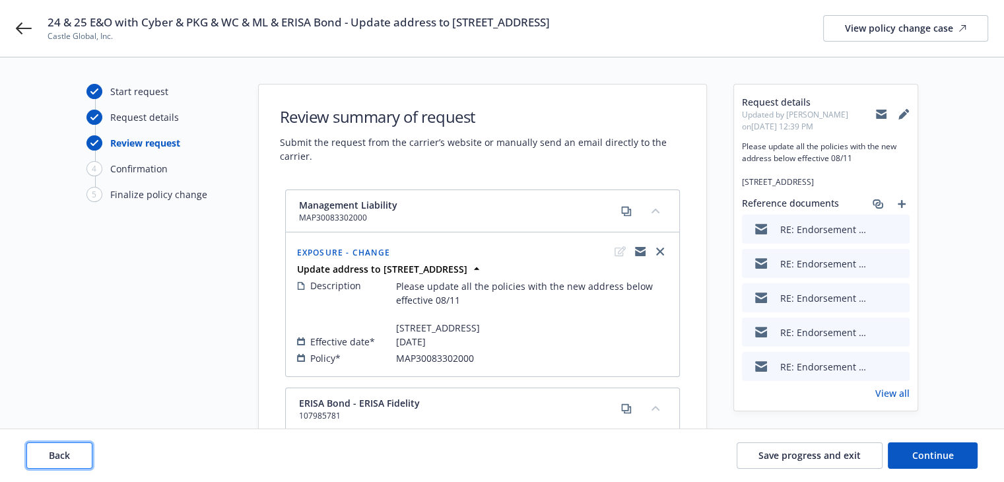
click at [67, 454] on span "Back" at bounding box center [59, 455] width 21 height 13
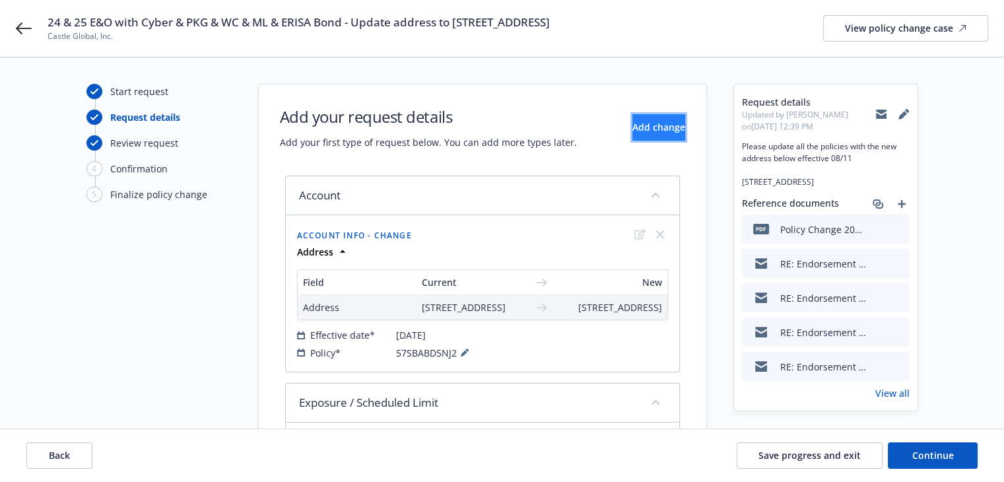
click at [632, 129] on span "Add change" at bounding box center [658, 127] width 53 height 13
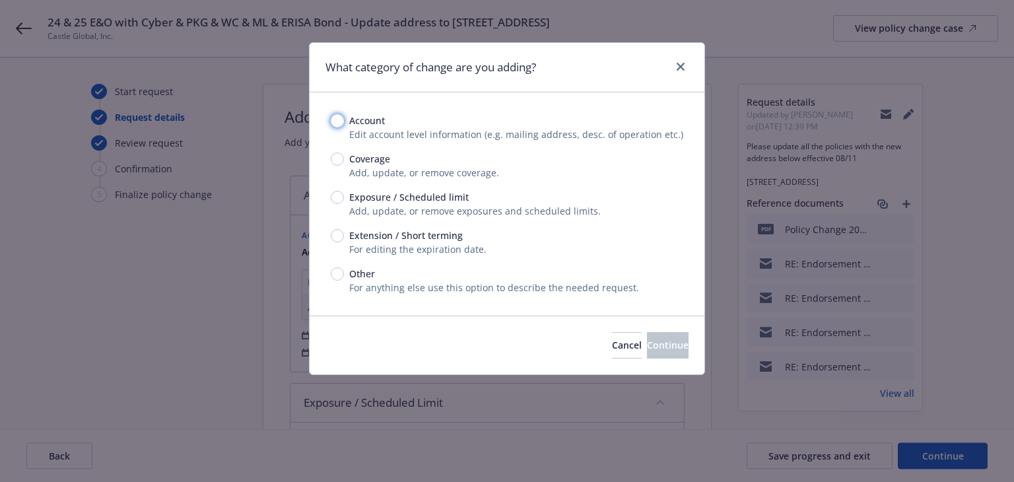
click at [341, 125] on input "Account" at bounding box center [337, 120] width 13 height 13
radio input "true"
click at [647, 344] on span "Continue" at bounding box center [668, 345] width 42 height 13
select select "US"
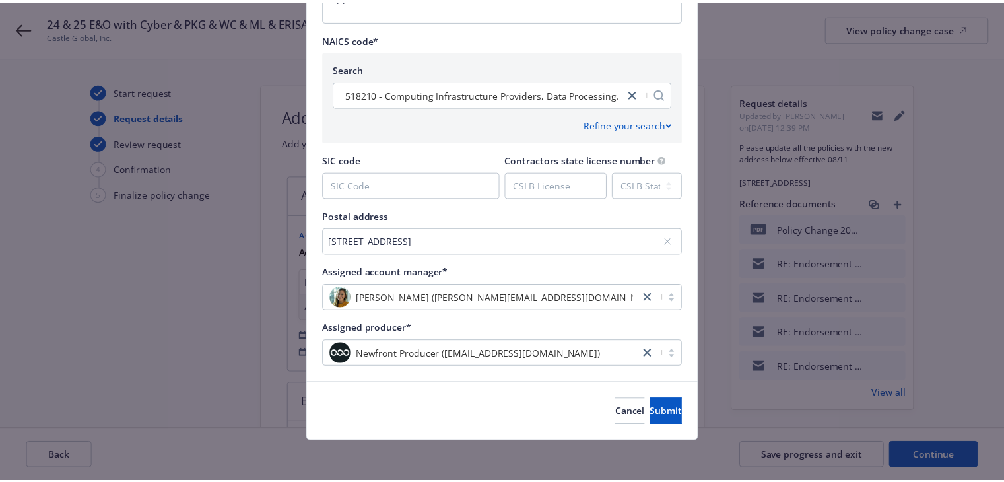
scroll to position [595, 0]
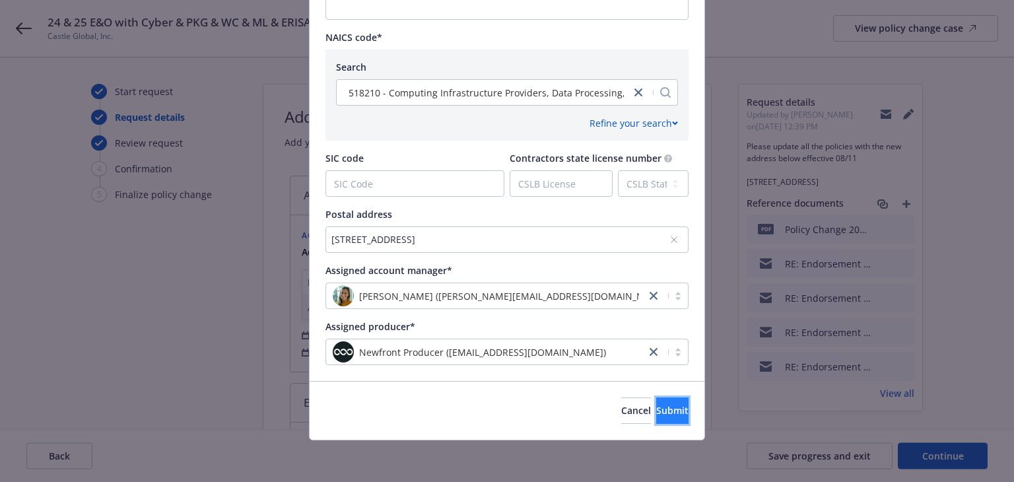
click at [656, 401] on button "Submit" at bounding box center [672, 410] width 32 height 26
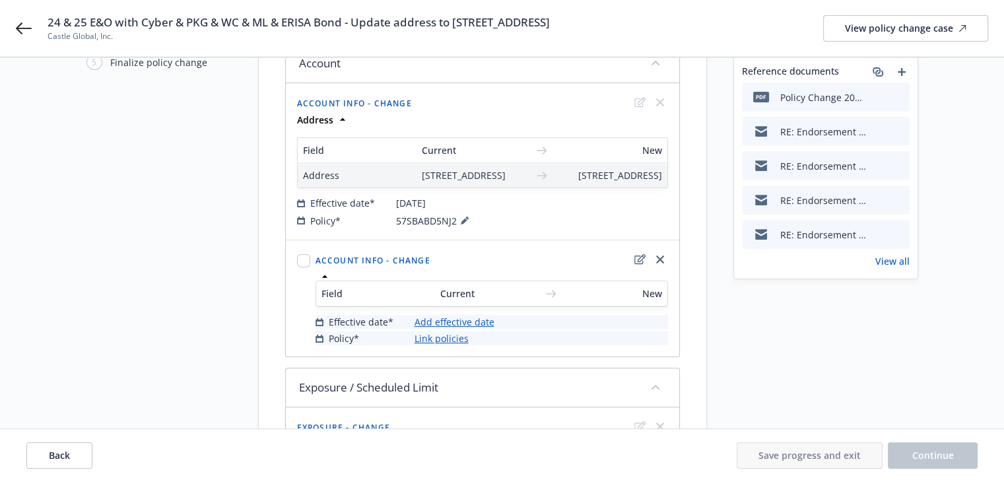
scroll to position [264, 0]
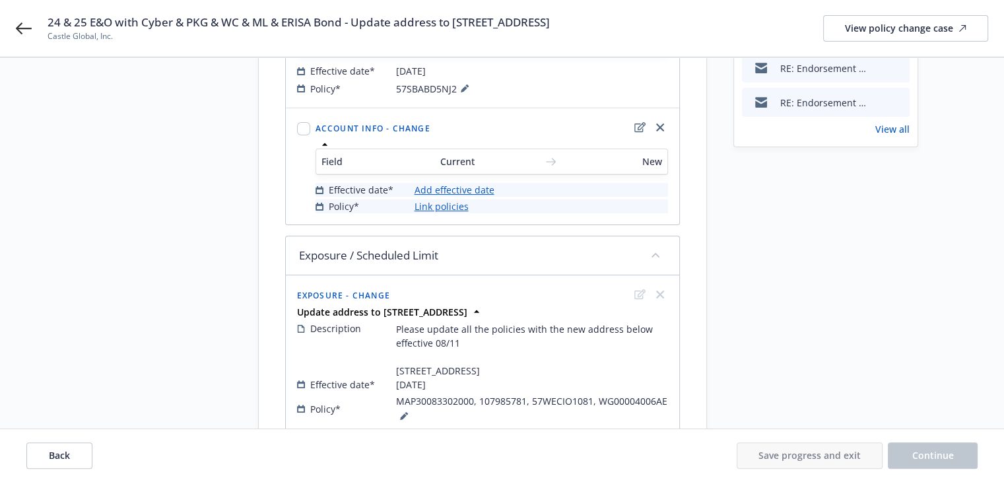
click at [444, 213] on link "Link policies" at bounding box center [441, 206] width 54 height 14
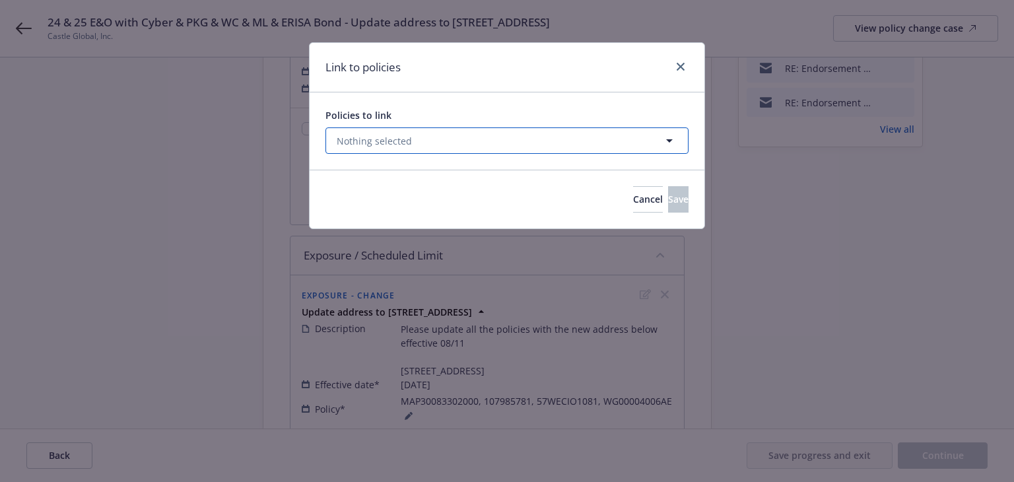
click at [443, 142] on button "Nothing selected" at bounding box center [506, 140] width 363 height 26
select select "ACTIVE"
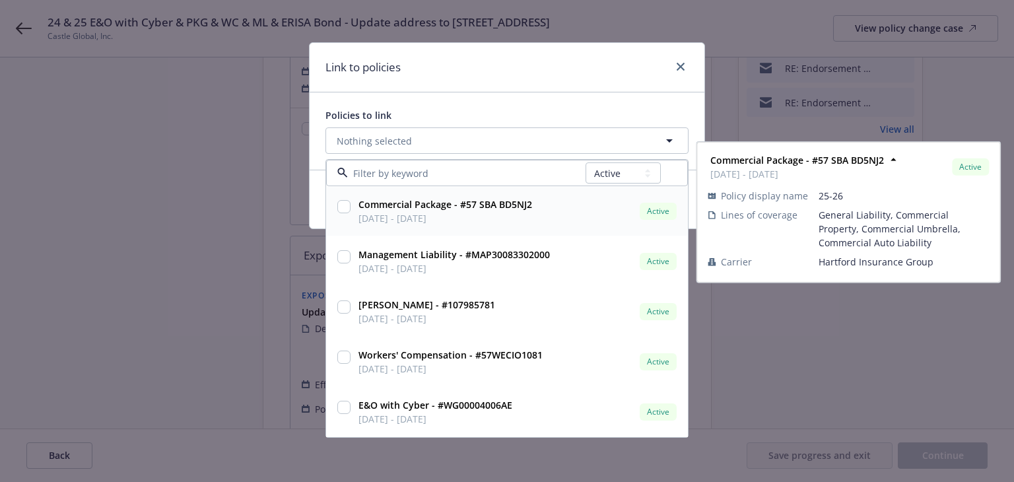
click at [430, 214] on span "[DATE] - [DATE]" at bounding box center [445, 218] width 174 height 14
checkbox input "true"
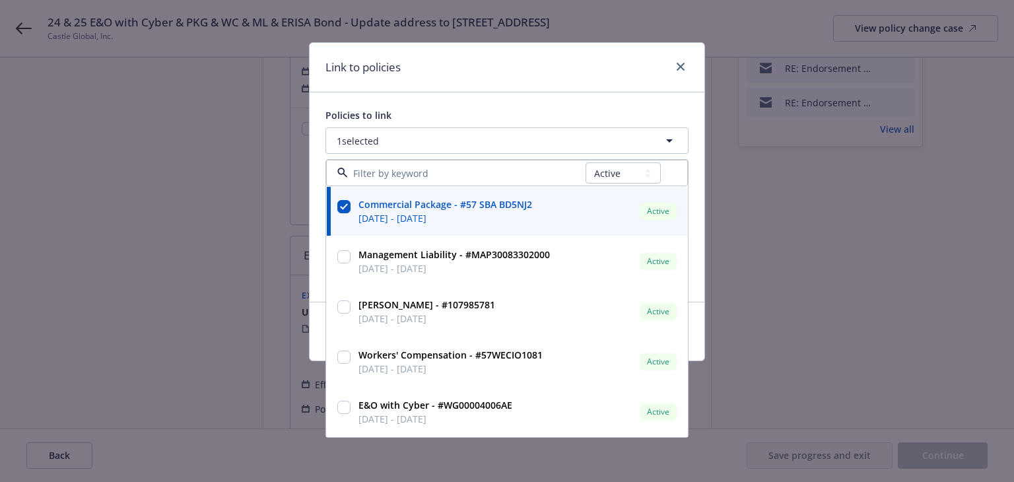
click at [613, 66] on div "Link to policies" at bounding box center [507, 67] width 395 height 49
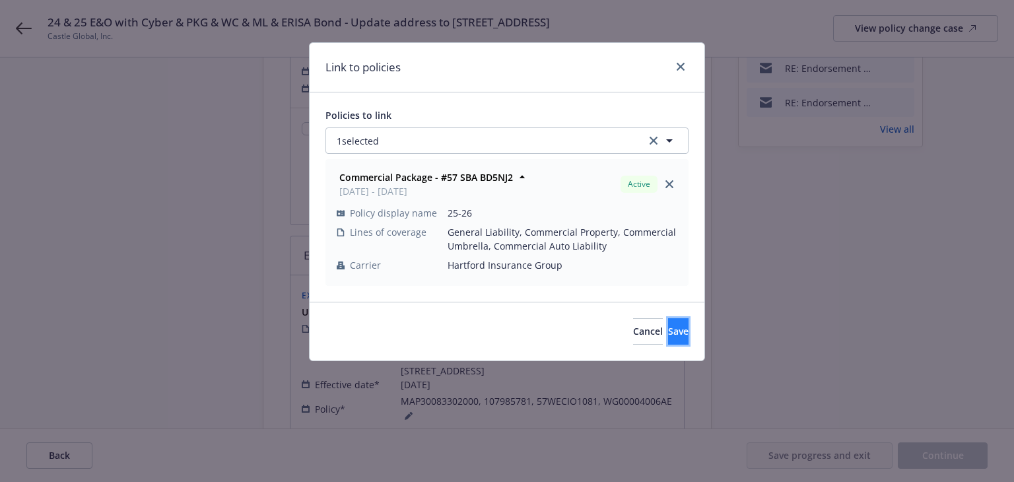
click at [668, 328] on span "Save" at bounding box center [678, 331] width 20 height 13
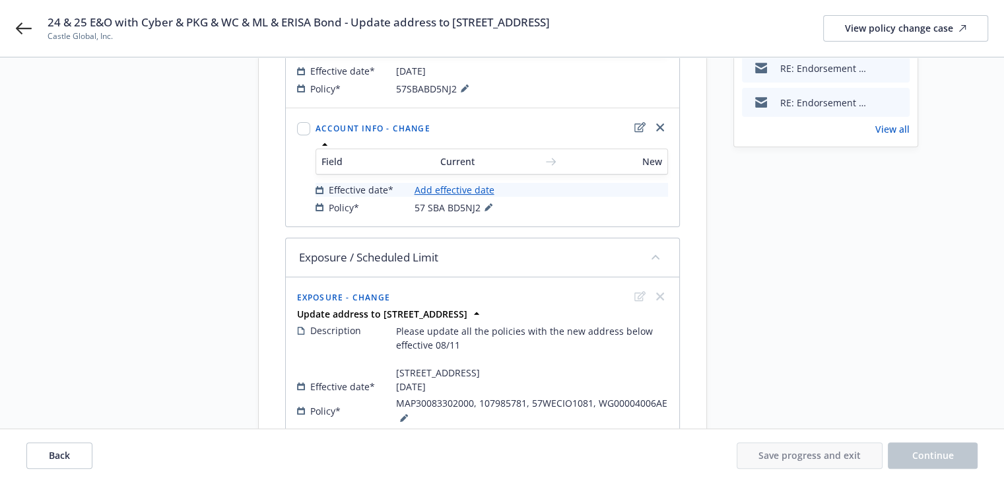
click at [454, 197] on link "Add effective date" at bounding box center [454, 190] width 80 height 14
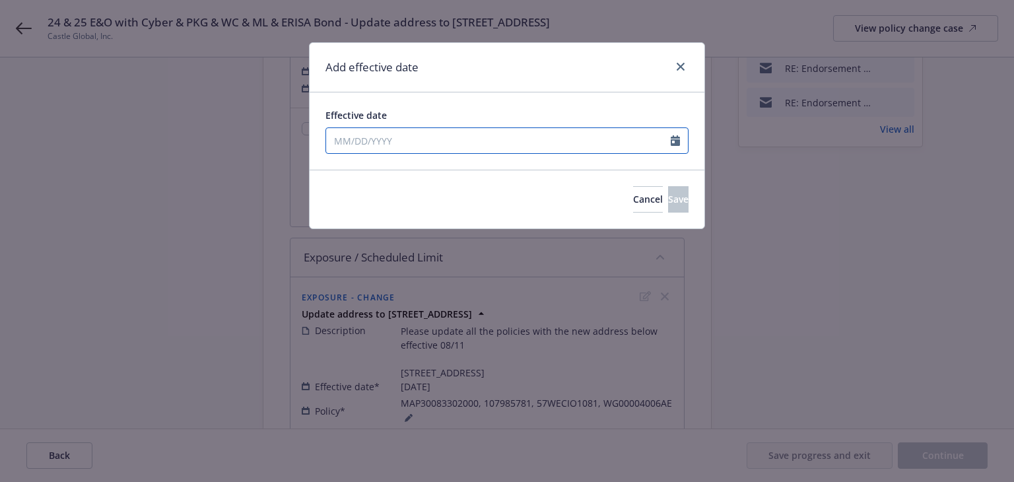
click at [421, 141] on input "Effective date" at bounding box center [498, 140] width 344 height 25
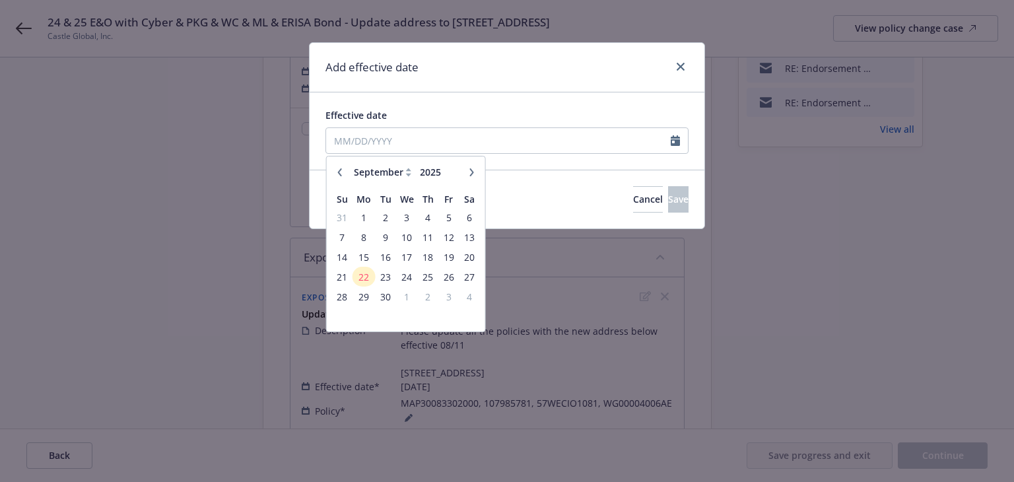
click at [336, 170] on icon "button" at bounding box center [340, 172] width 8 height 8
select select "8"
click at [364, 294] on span "25" at bounding box center [364, 296] width 20 height 16
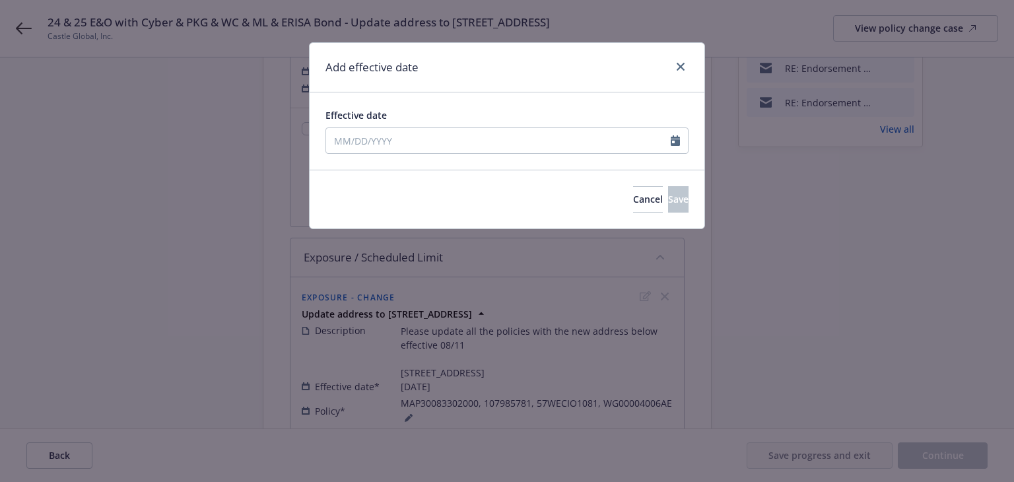
type input "[DATE]"
click at [659, 183] on div "Cancel Save" at bounding box center [507, 199] width 395 height 59
click at [668, 199] on button "Save" at bounding box center [678, 199] width 20 height 26
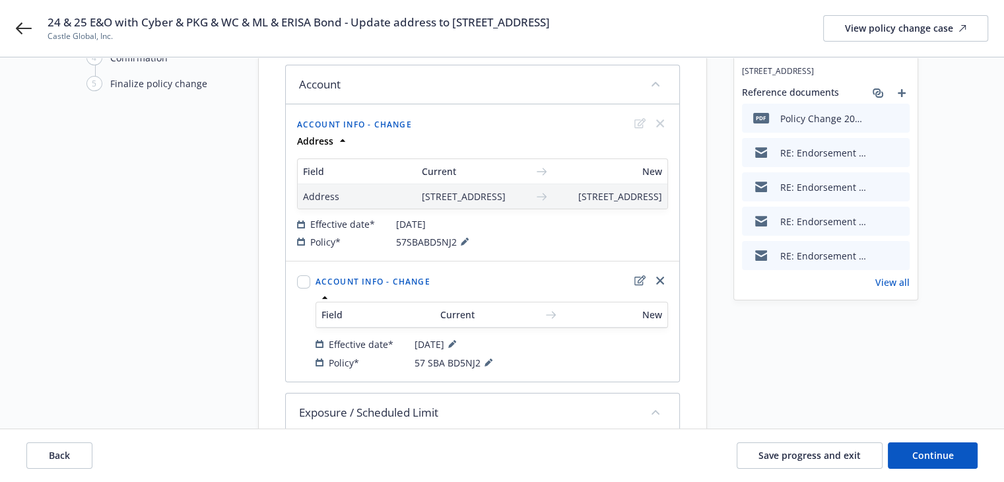
scroll to position [0, 0]
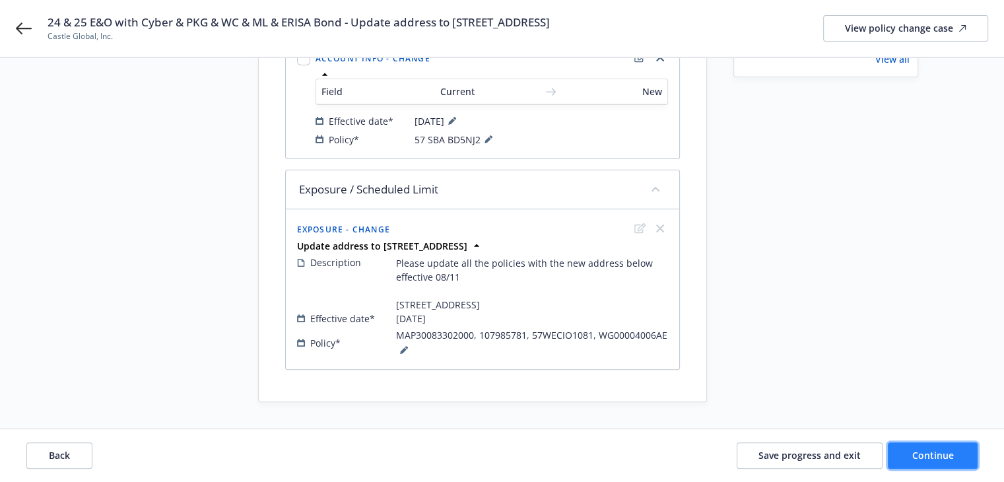
click at [901, 459] on button "Continue" at bounding box center [933, 455] width 90 height 26
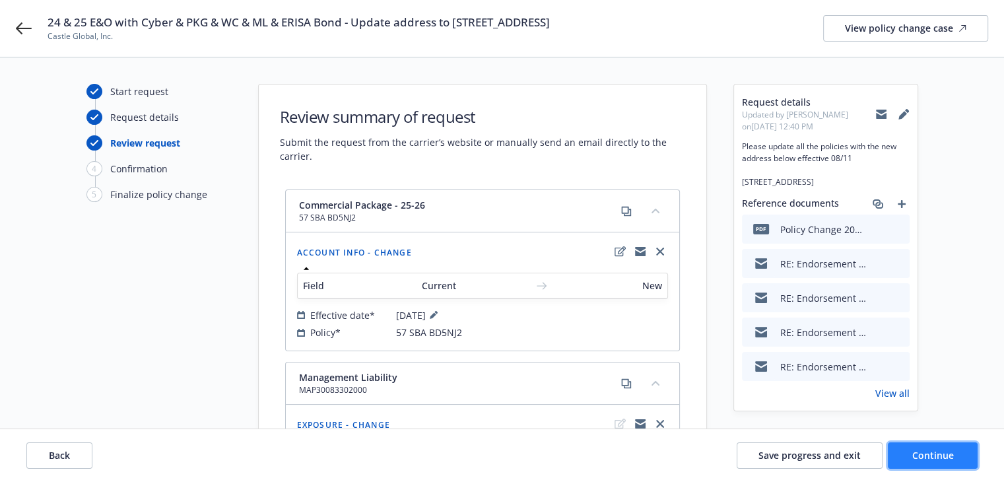
click at [902, 445] on button "Continue" at bounding box center [933, 455] width 90 height 26
select select "ACCEPTED"
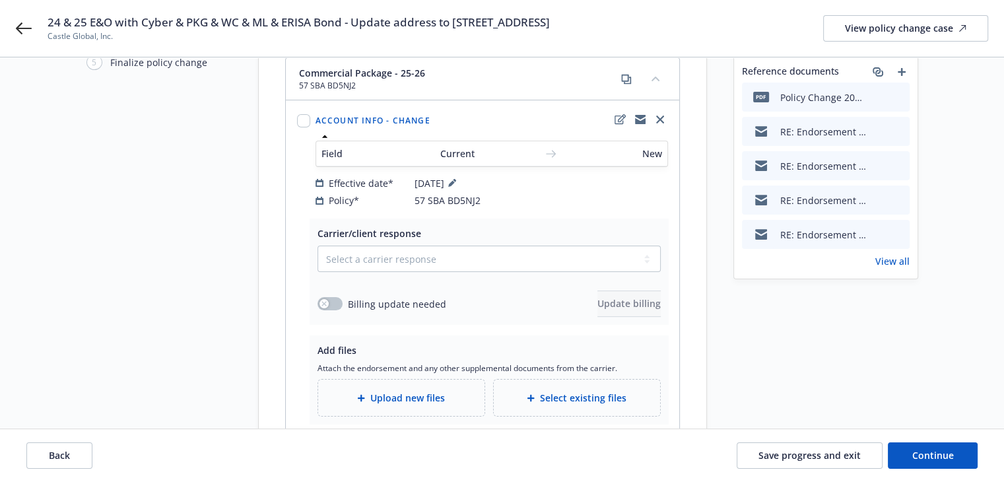
scroll to position [264, 0]
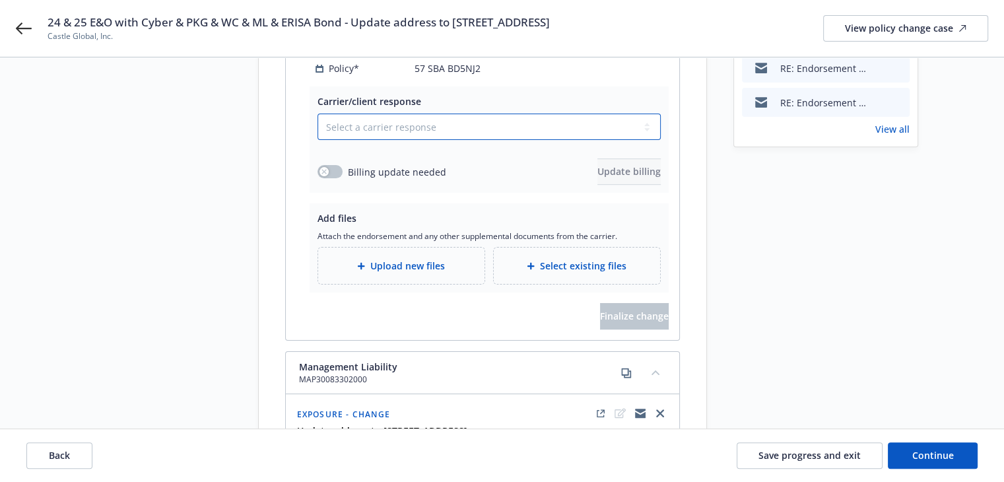
click at [343, 117] on select "Select a carrier response Accepted Accepted with revision No endorsement needed…" at bounding box center [488, 127] width 343 height 26
select select "ACCEPTED"
click at [317, 114] on select "Select a carrier response Accepted Accepted with revision No endorsement needed…" at bounding box center [488, 127] width 343 height 26
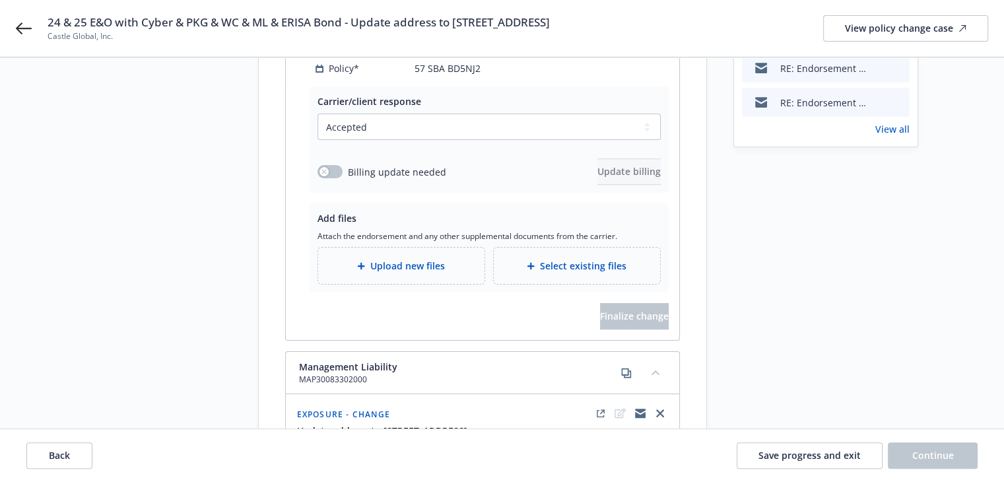
click at [391, 259] on span "Upload new files" at bounding box center [407, 266] width 75 height 14
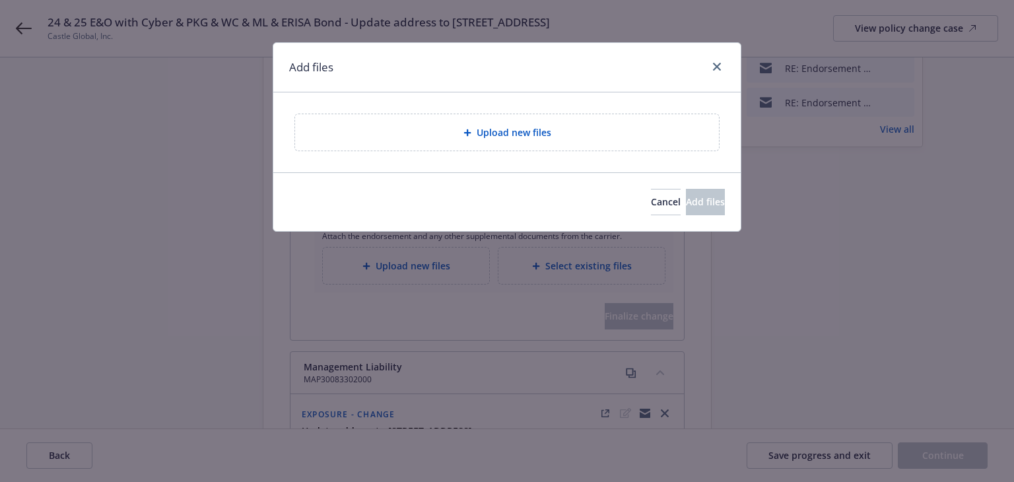
click at [420, 149] on div "Upload new files" at bounding box center [506, 132] width 467 height 80
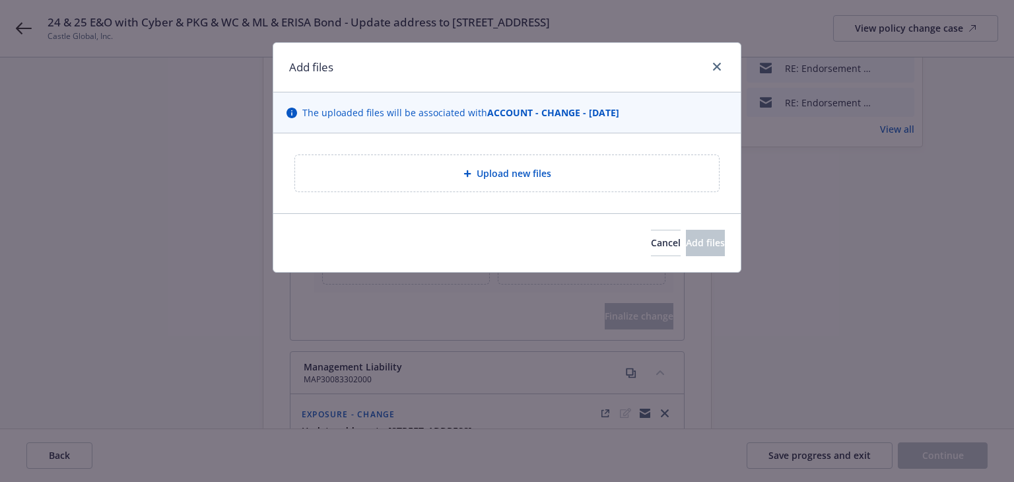
click at [420, 178] on div "Upload new files" at bounding box center [507, 173] width 403 height 15
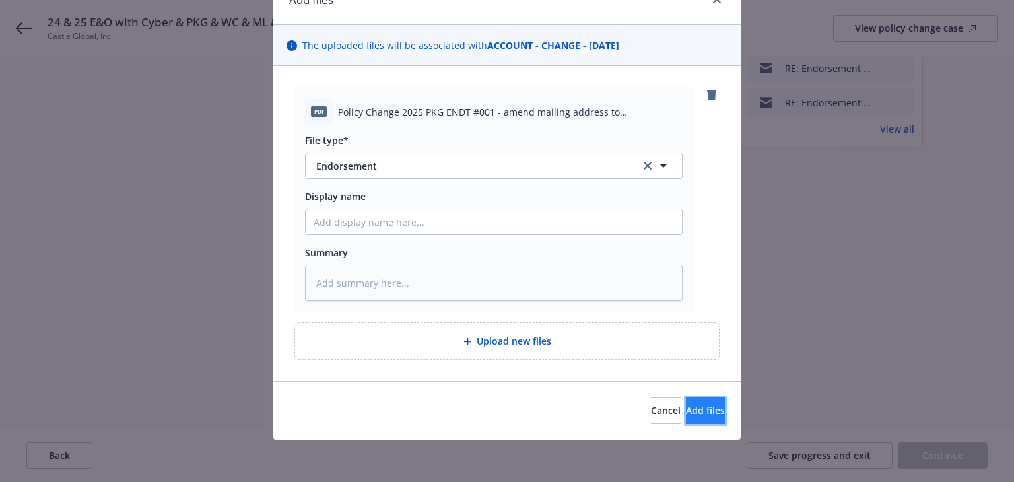
click at [692, 418] on button "Add files" at bounding box center [705, 410] width 39 height 26
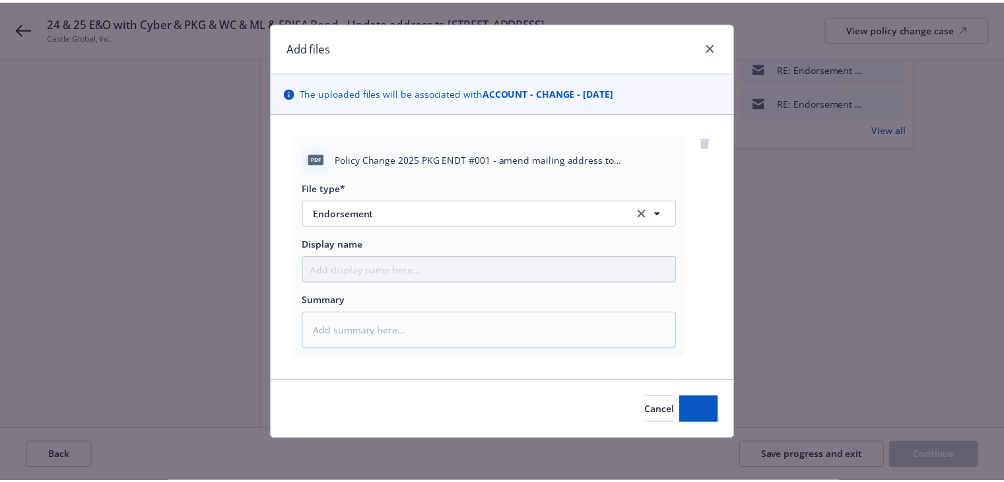
scroll to position [19, 0]
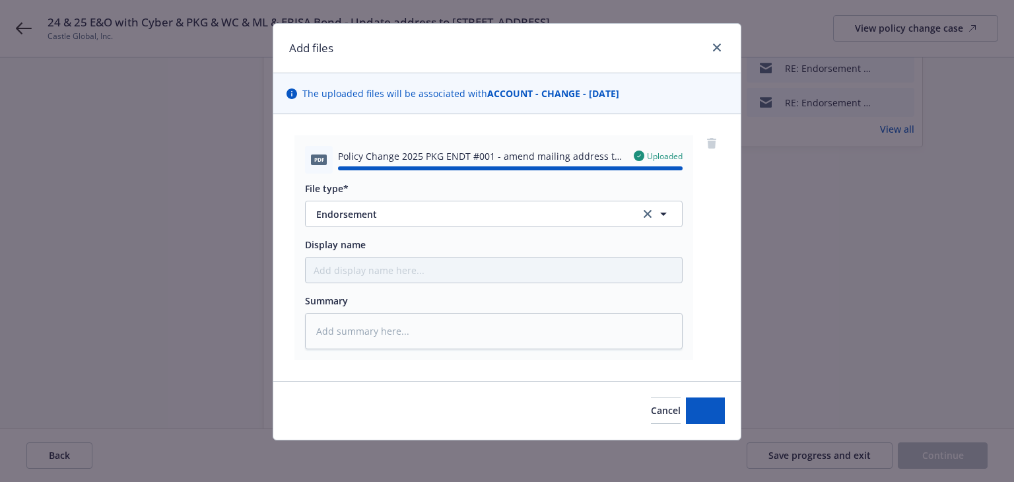
type textarea "x"
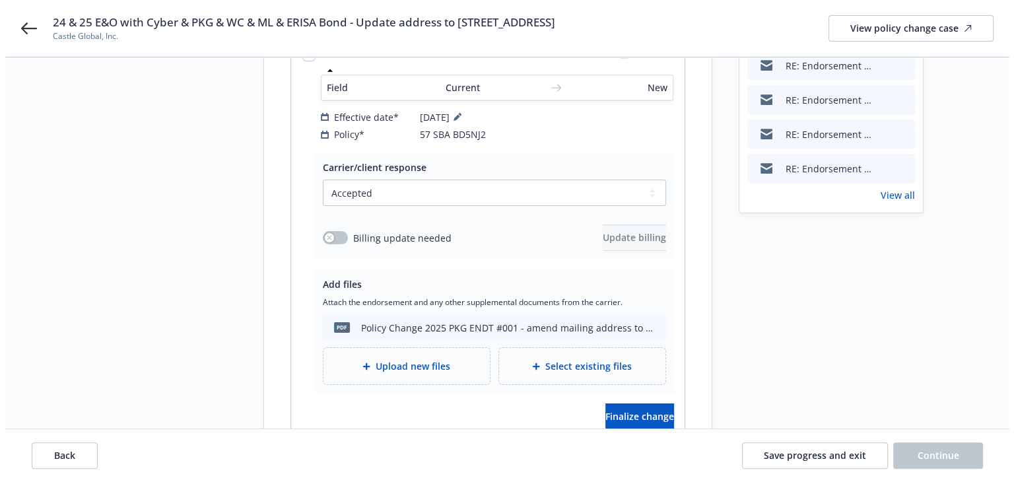
scroll to position [396, 0]
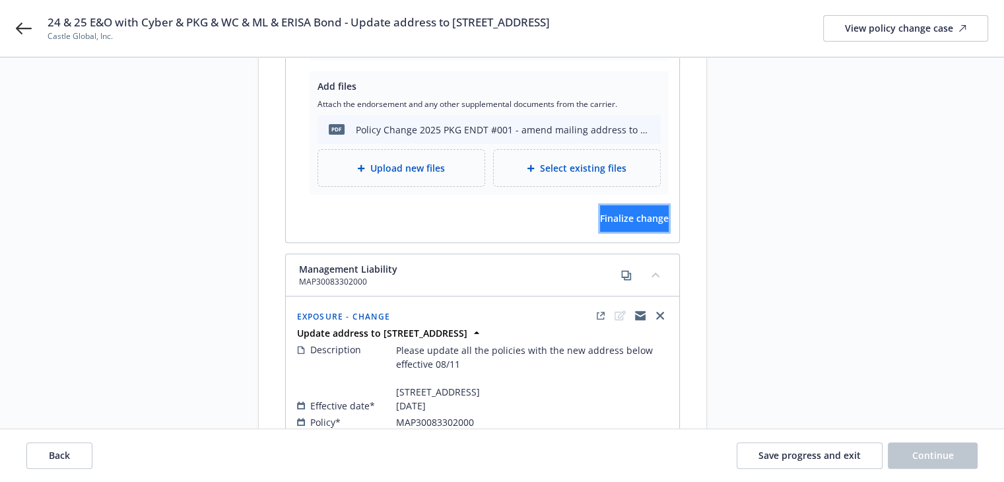
click at [630, 209] on button "Finalize change" at bounding box center [634, 218] width 69 height 26
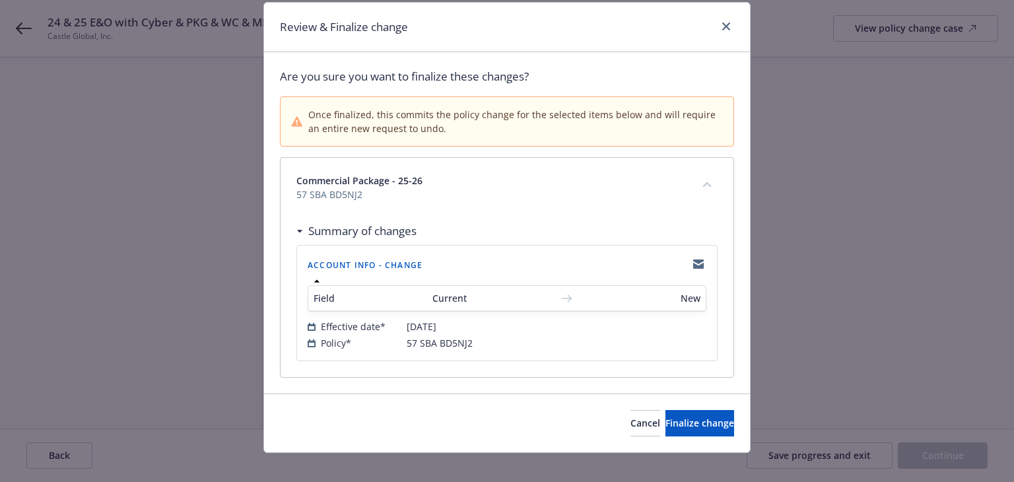
scroll to position [52, 0]
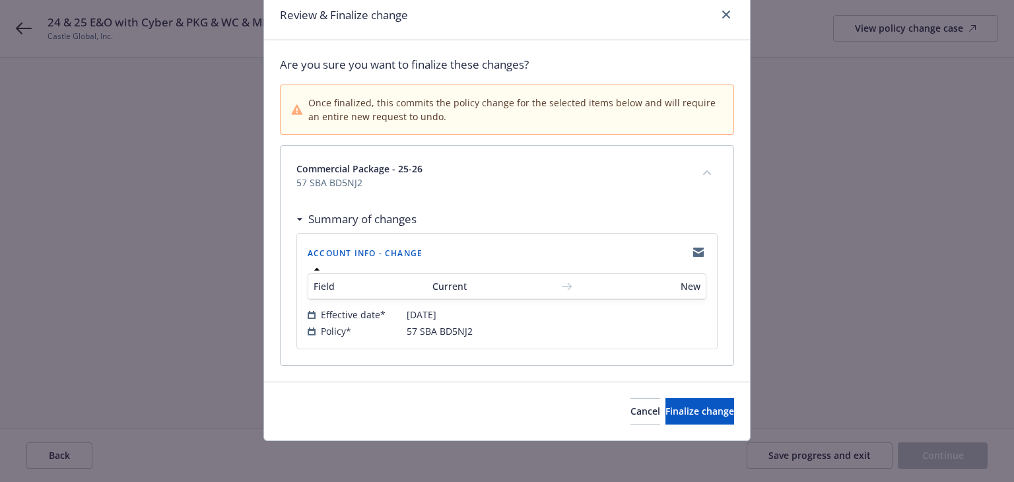
click at [665, 391] on div "Cancel Finalize change" at bounding box center [507, 410] width 486 height 59
click at [671, 407] on span "Finalize change" at bounding box center [699, 411] width 69 height 13
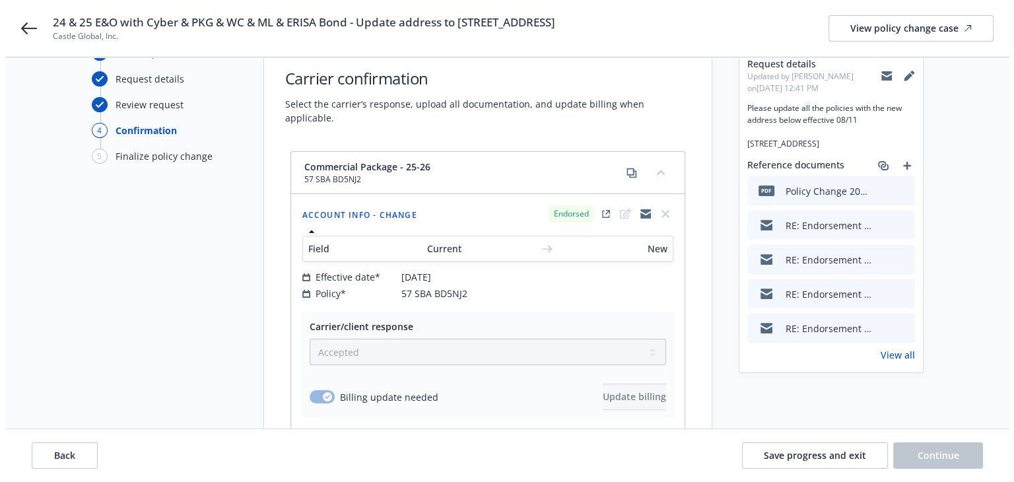
scroll to position [0, 0]
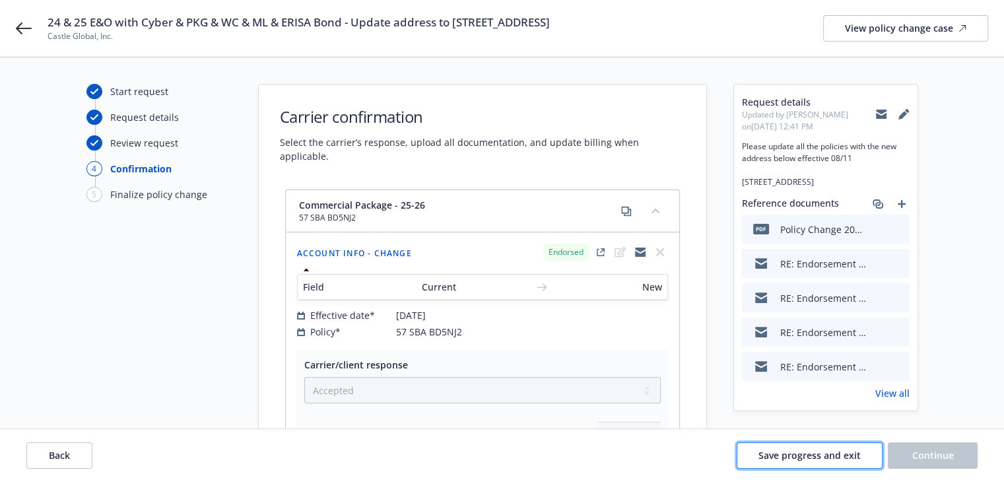
click at [784, 453] on span "Save progress and exit" at bounding box center [809, 455] width 102 height 13
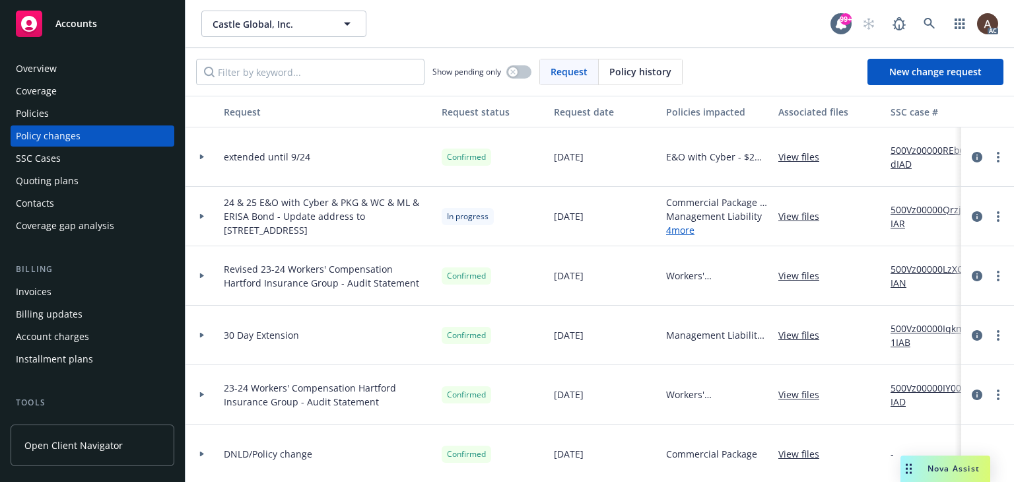
click at [203, 218] on icon at bounding box center [201, 216] width 5 height 5
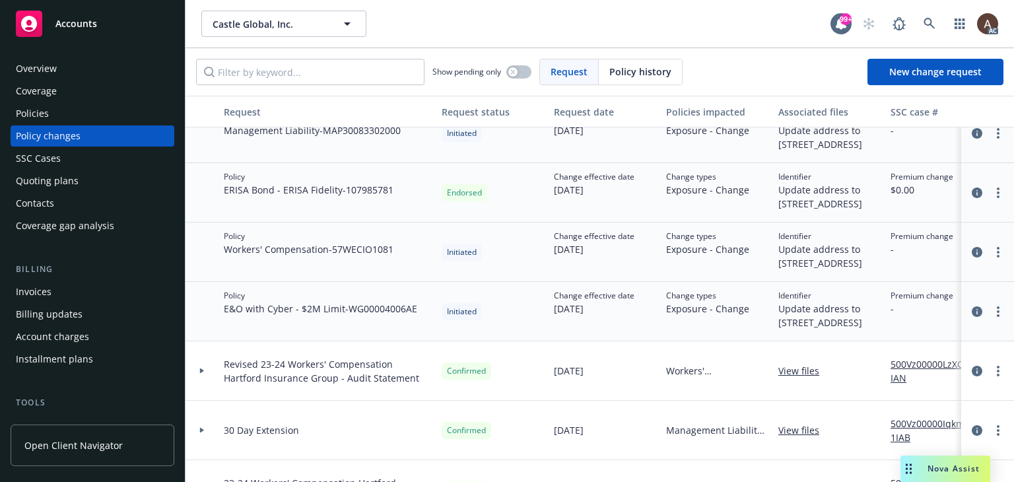
scroll to position [264, 0]
